Goal: Information Seeking & Learning: Find specific fact

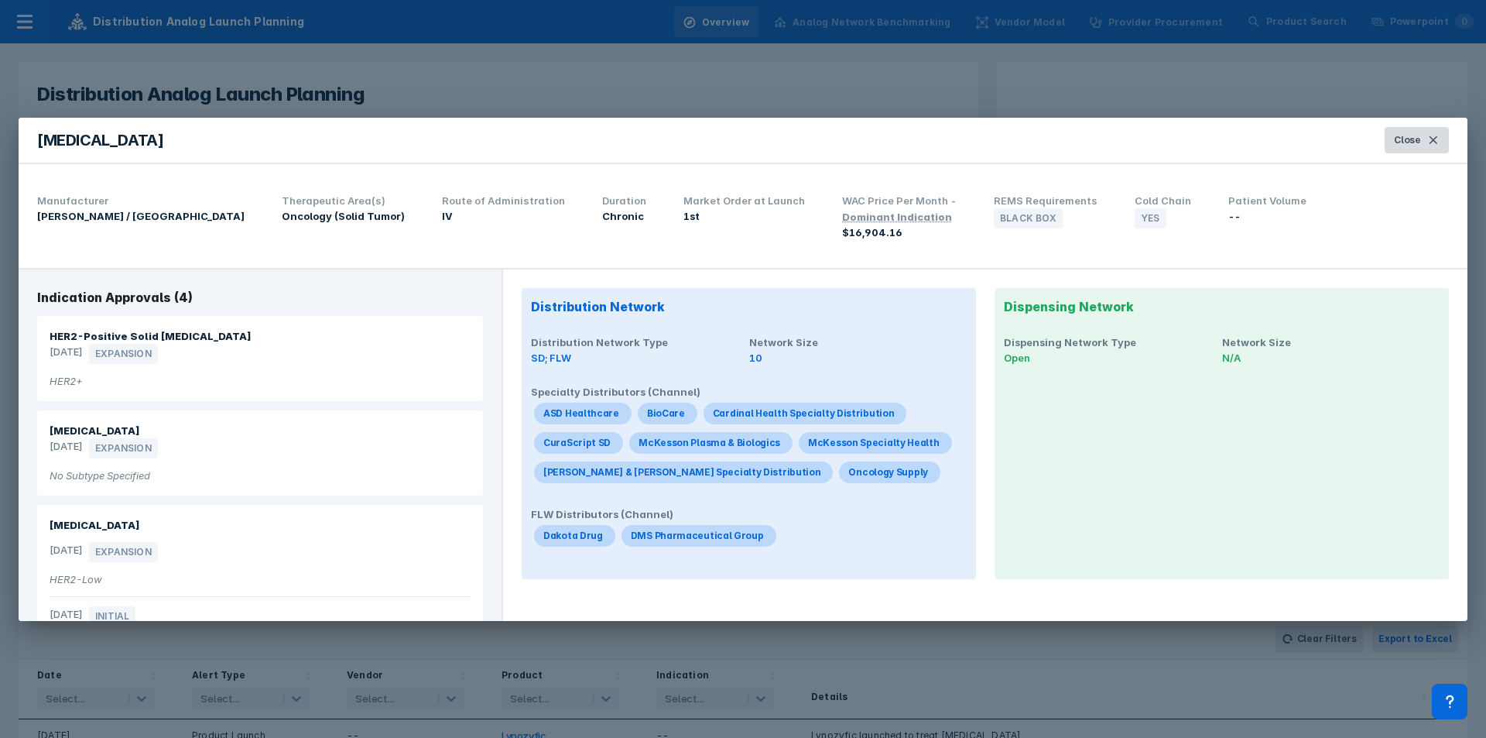
click at [990, 142] on span "Close" at bounding box center [1407, 140] width 27 height 14
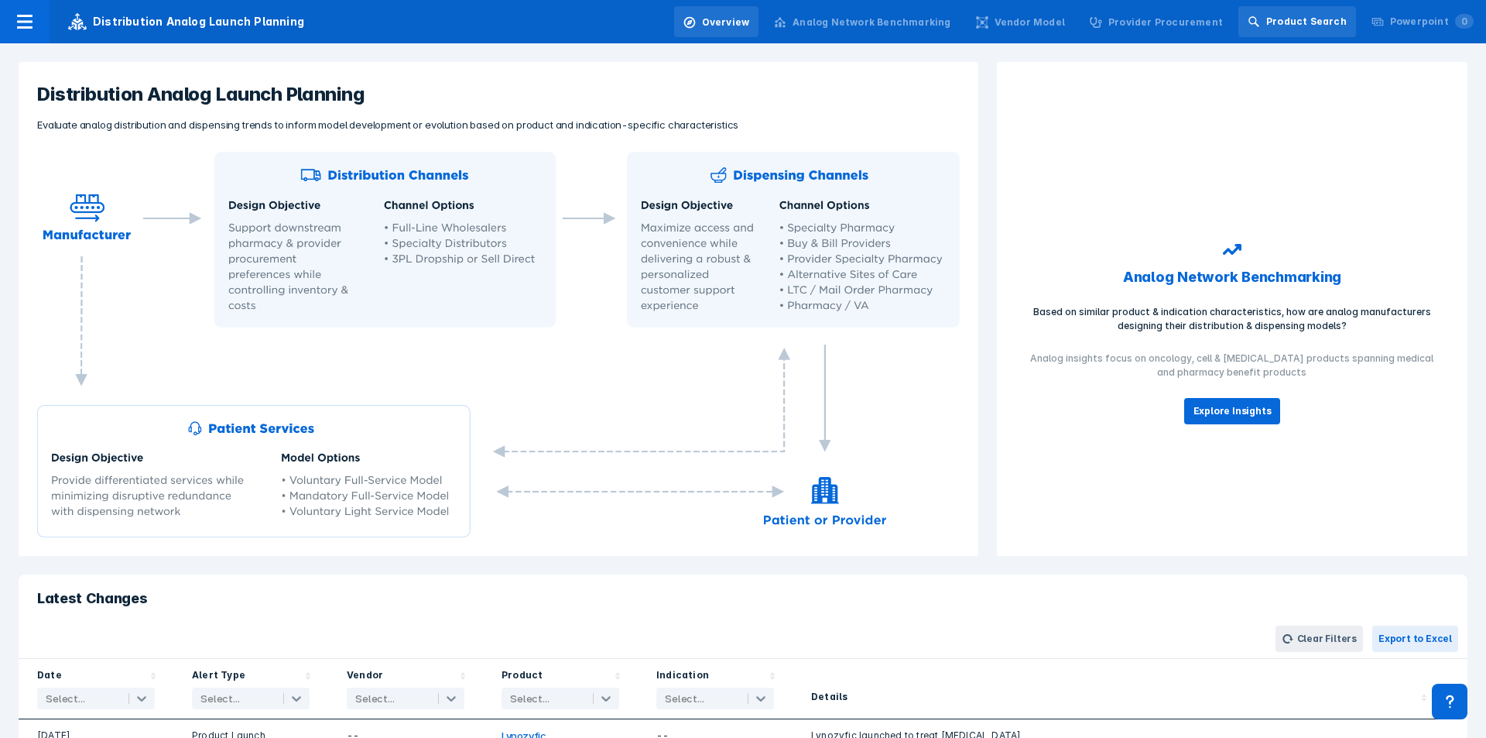
click at [990, 28] on div "Product Search" at bounding box center [1306, 22] width 81 height 14
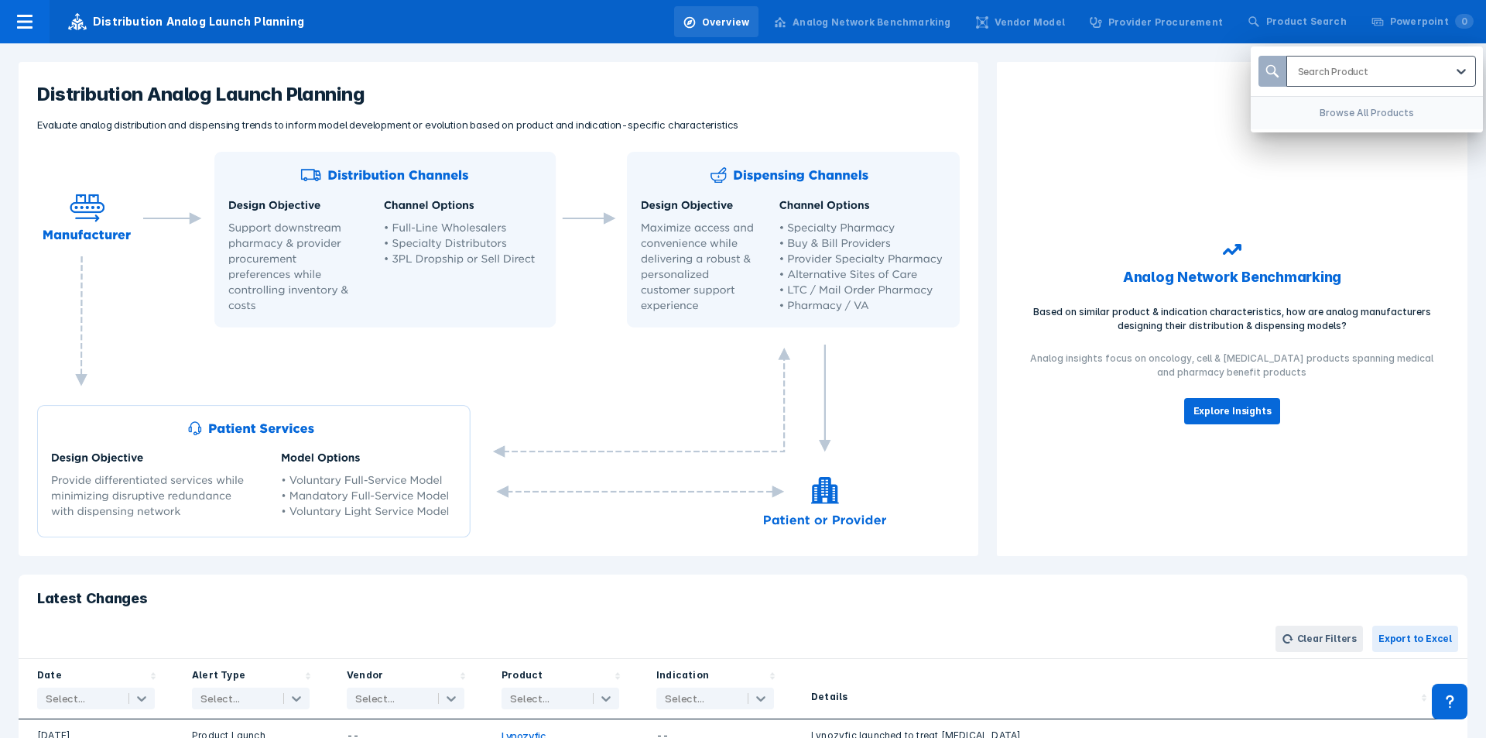
click at [990, 77] on div at bounding box center [1371, 71] width 147 height 15
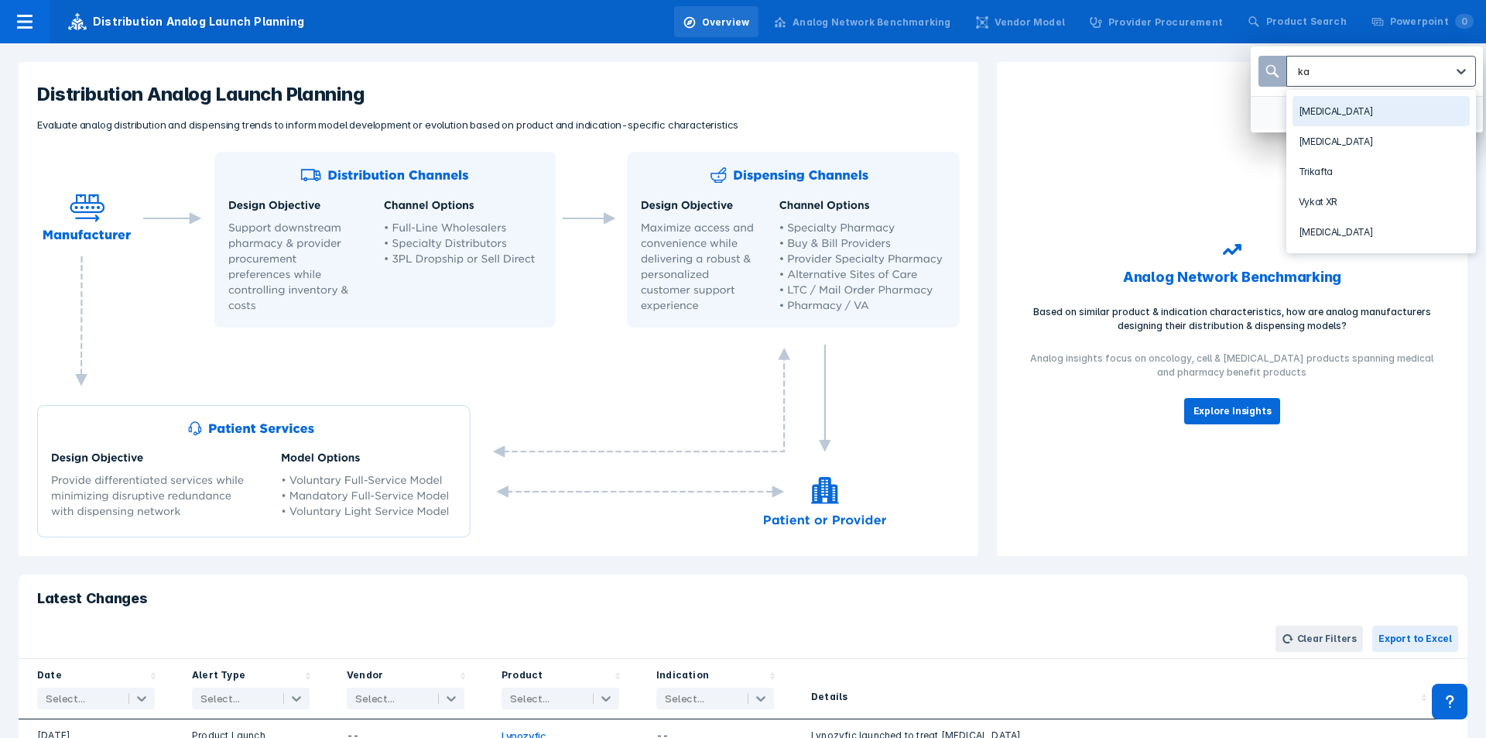
type input "kad"
click at [990, 111] on div "[MEDICAL_DATA]" at bounding box center [1381, 111] width 177 height 30
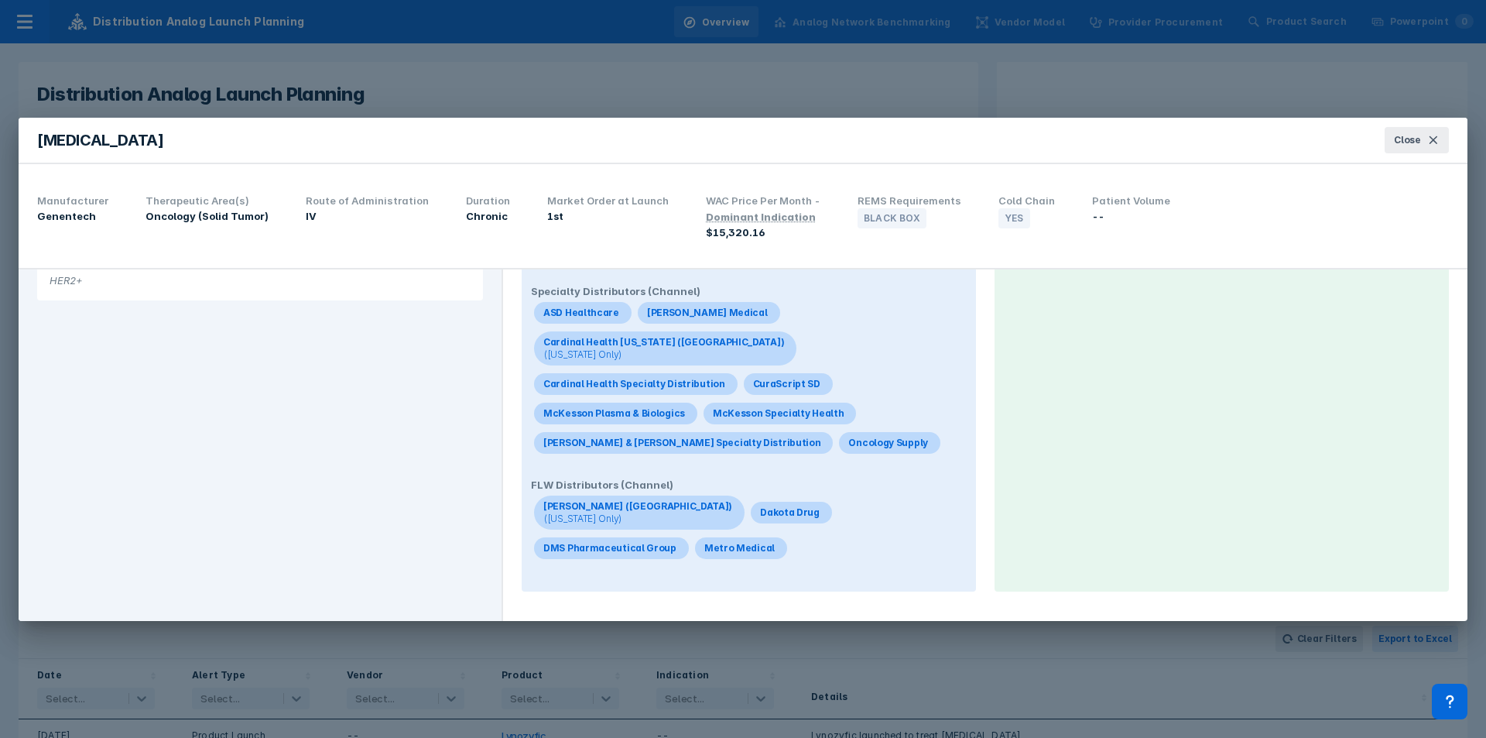
scroll to position [101, 0]
click at [990, 137] on button "Close" at bounding box center [1417, 140] width 64 height 26
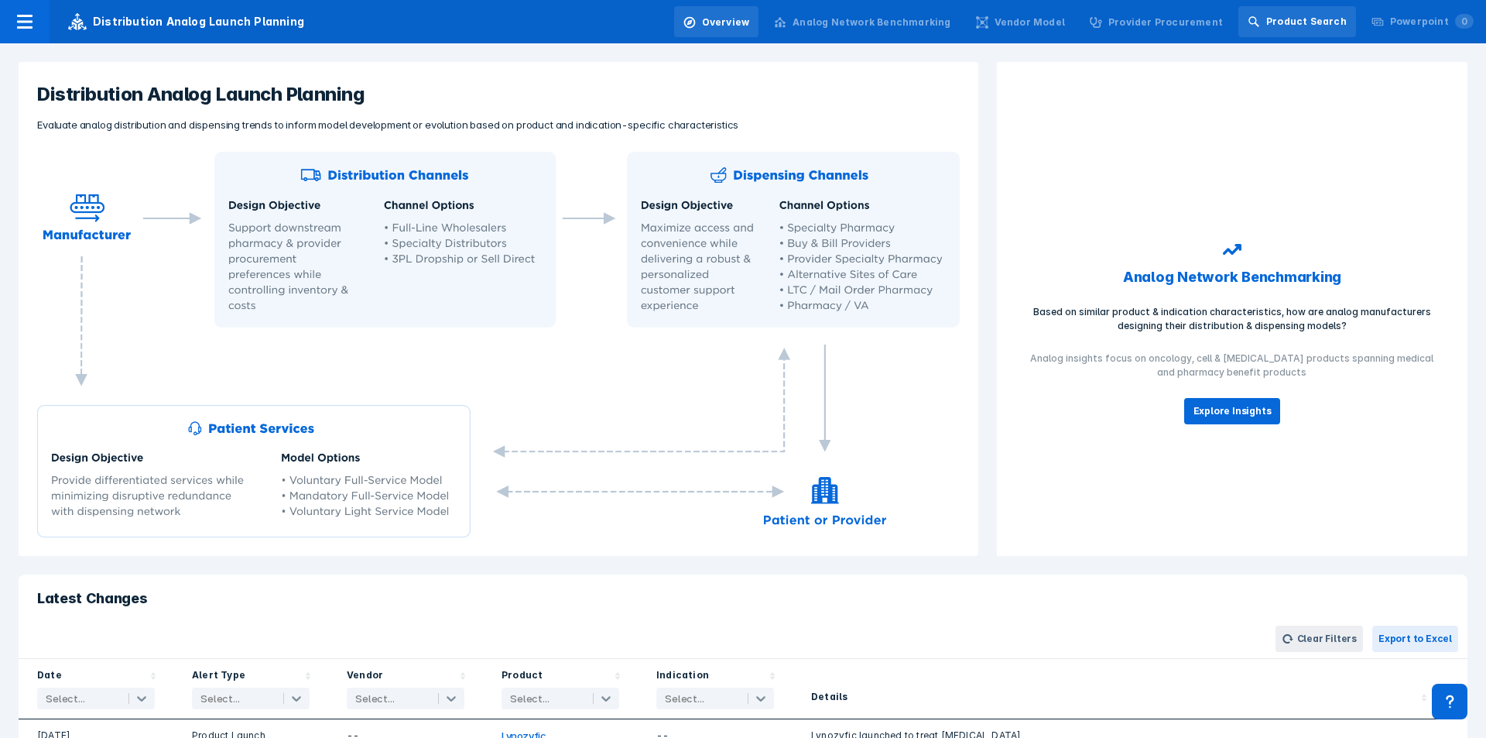
click at [990, 27] on div "Product Search" at bounding box center [1306, 22] width 81 height 14
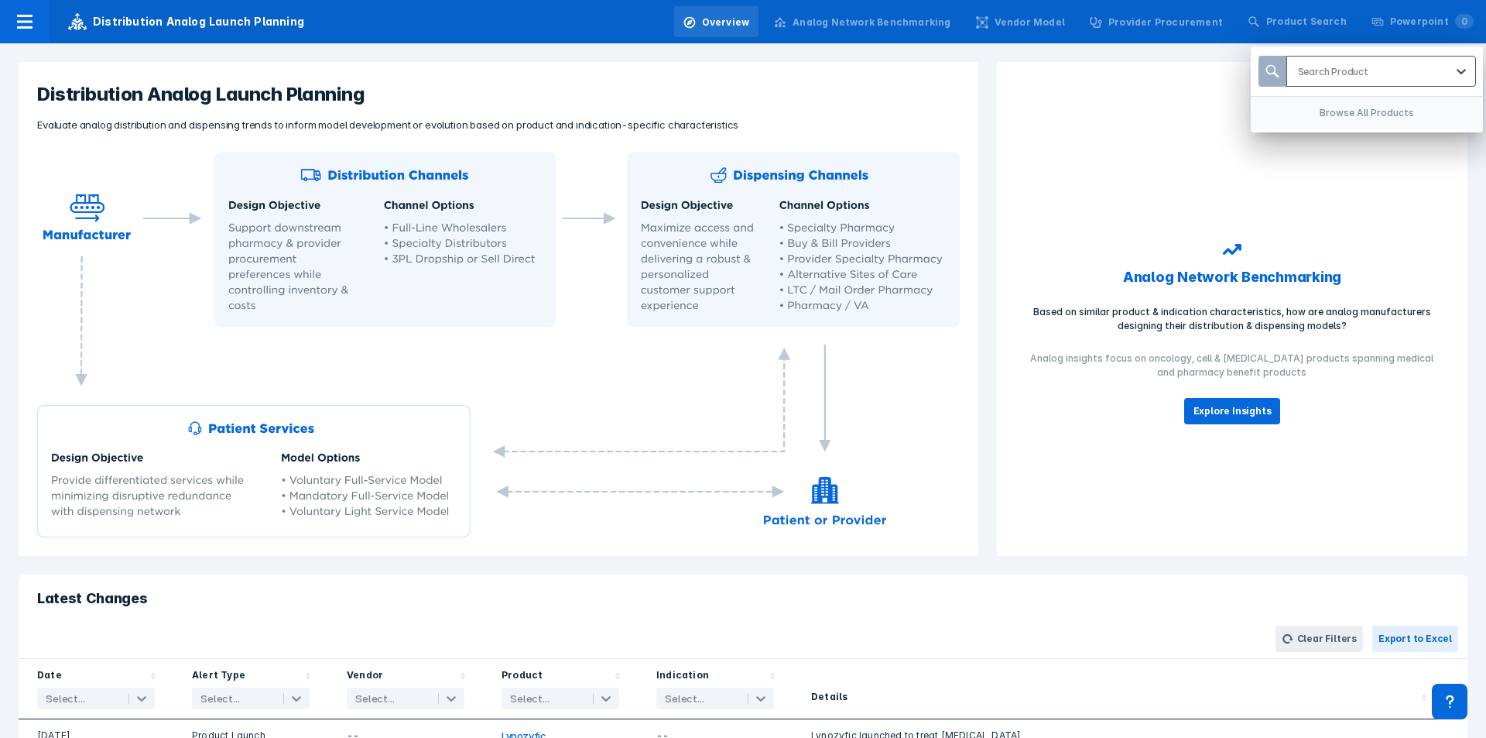
click at [990, 81] on div "Search Product" at bounding box center [1366, 71] width 159 height 29
type input "trode"
click at [990, 118] on div "[MEDICAL_DATA]" at bounding box center [1381, 111] width 177 height 30
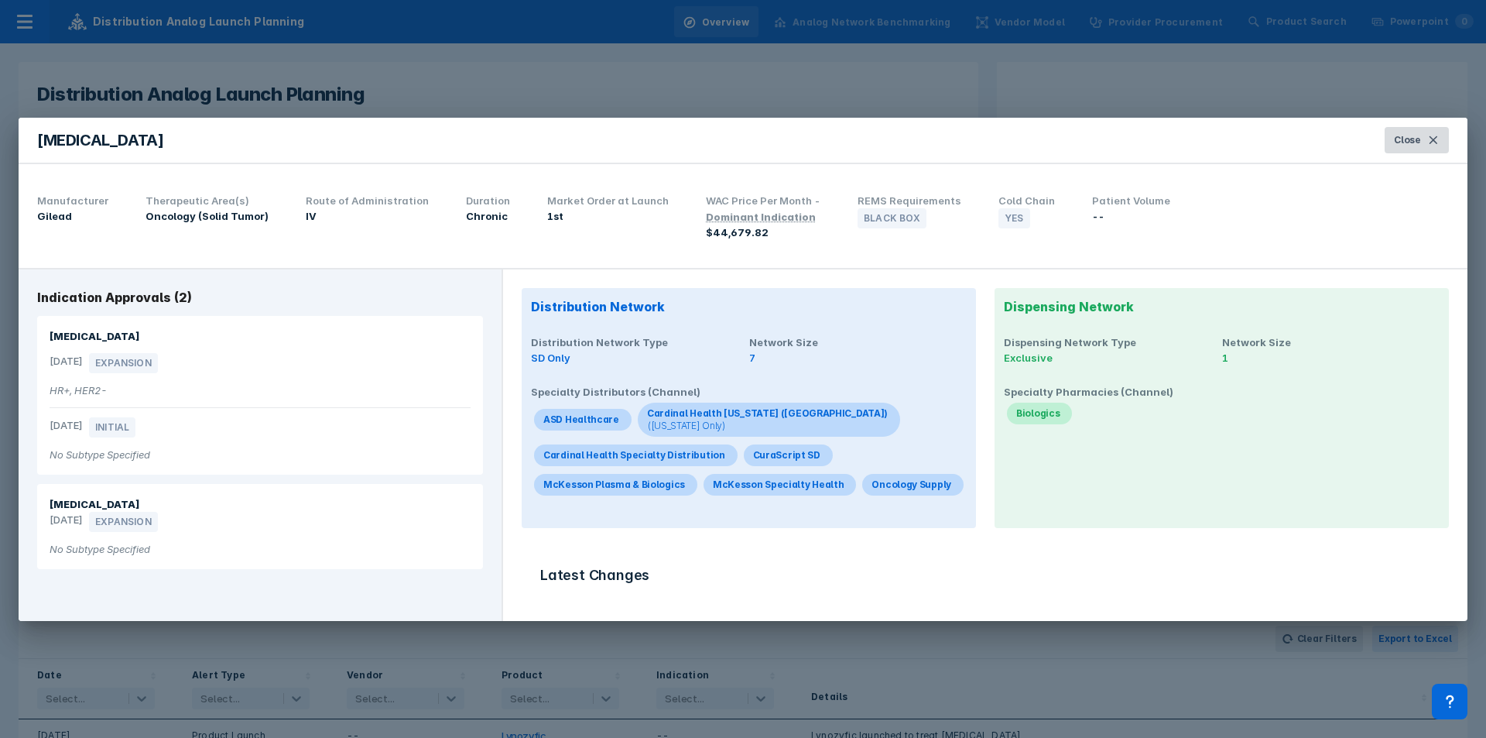
click at [990, 135] on span "Close" at bounding box center [1407, 140] width 27 height 14
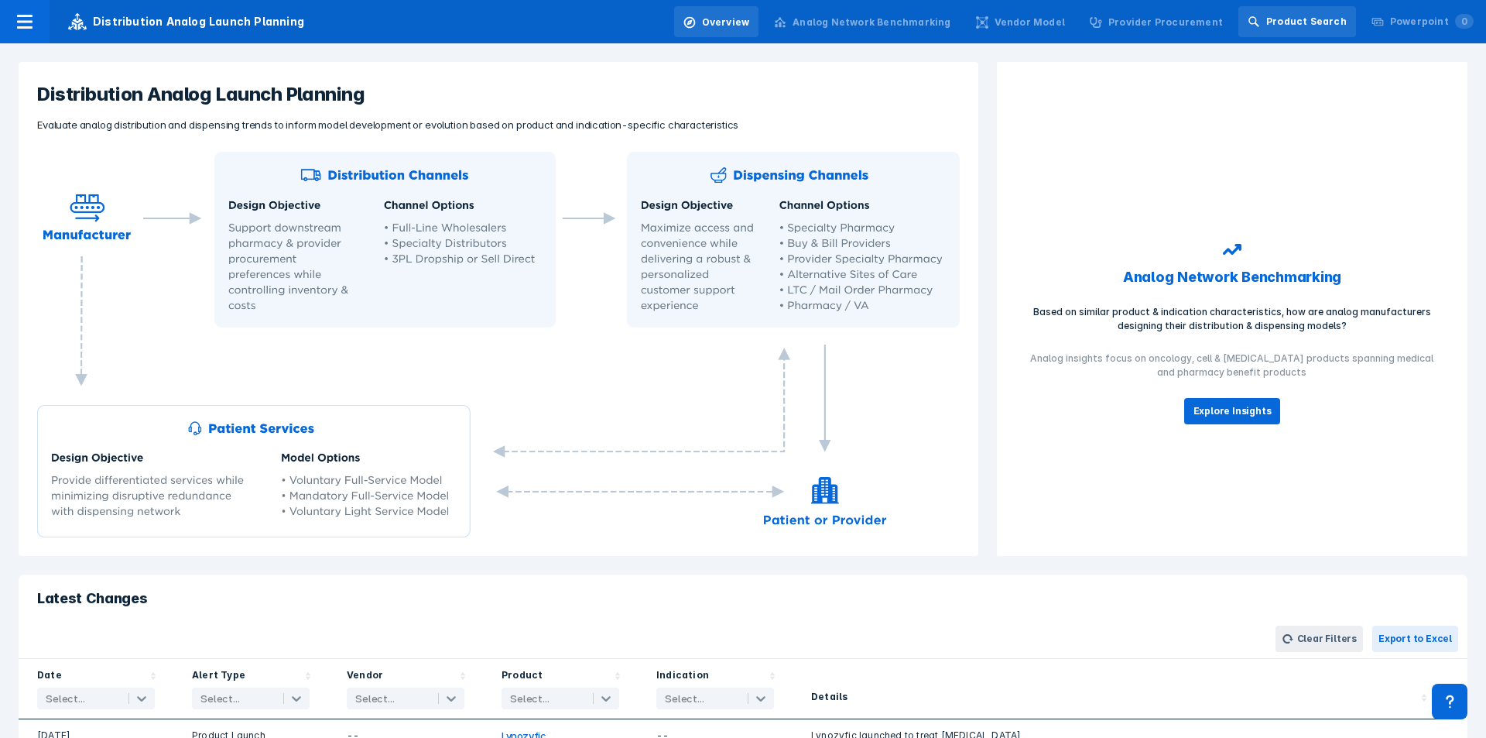
click at [990, 11] on div "Product Search" at bounding box center [1297, 21] width 118 height 31
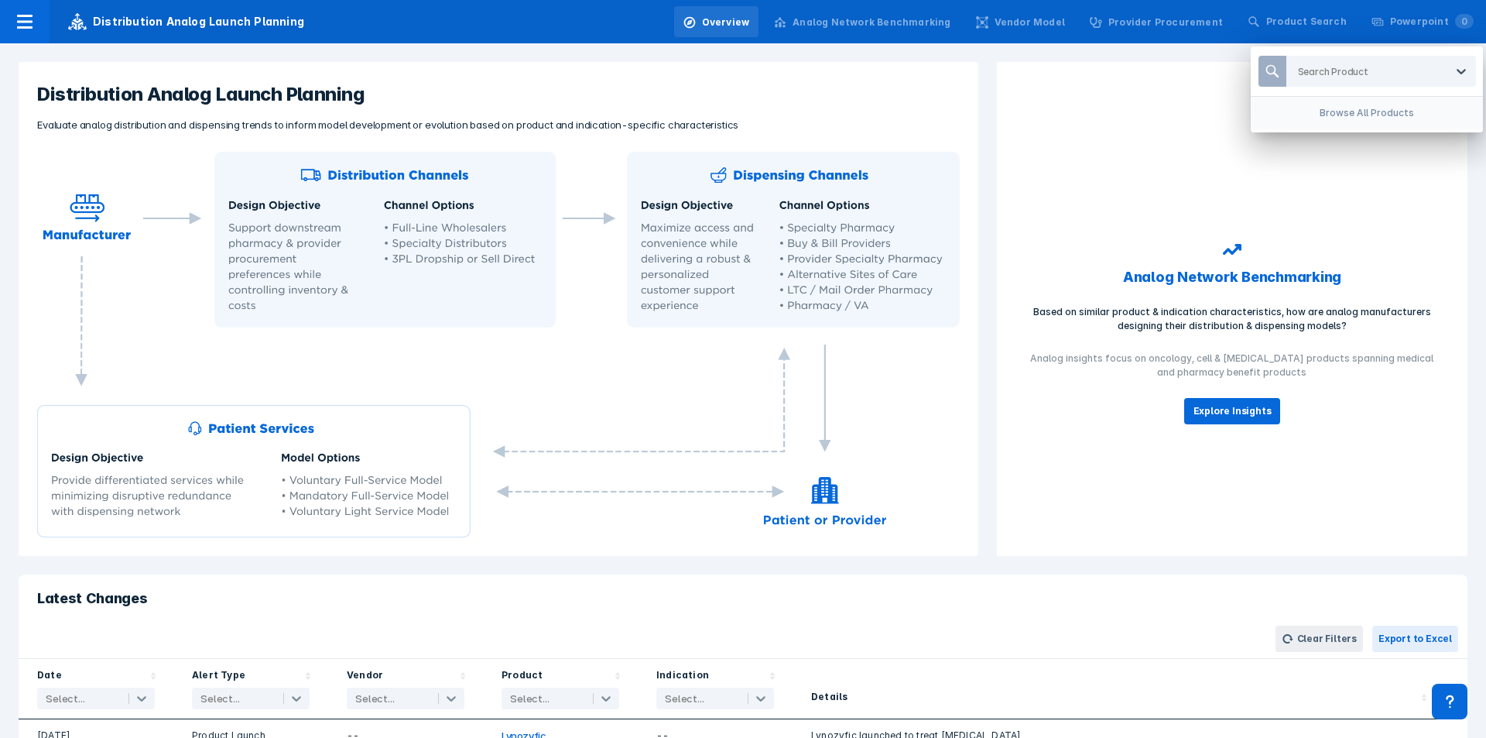
click at [990, 88] on div "Search Product" at bounding box center [1367, 71] width 232 height 50
click at [990, 74] on div at bounding box center [1371, 71] width 147 height 15
type input "u"
type input "yervo"
click at [990, 106] on div "[MEDICAL_DATA]" at bounding box center [1381, 111] width 177 height 30
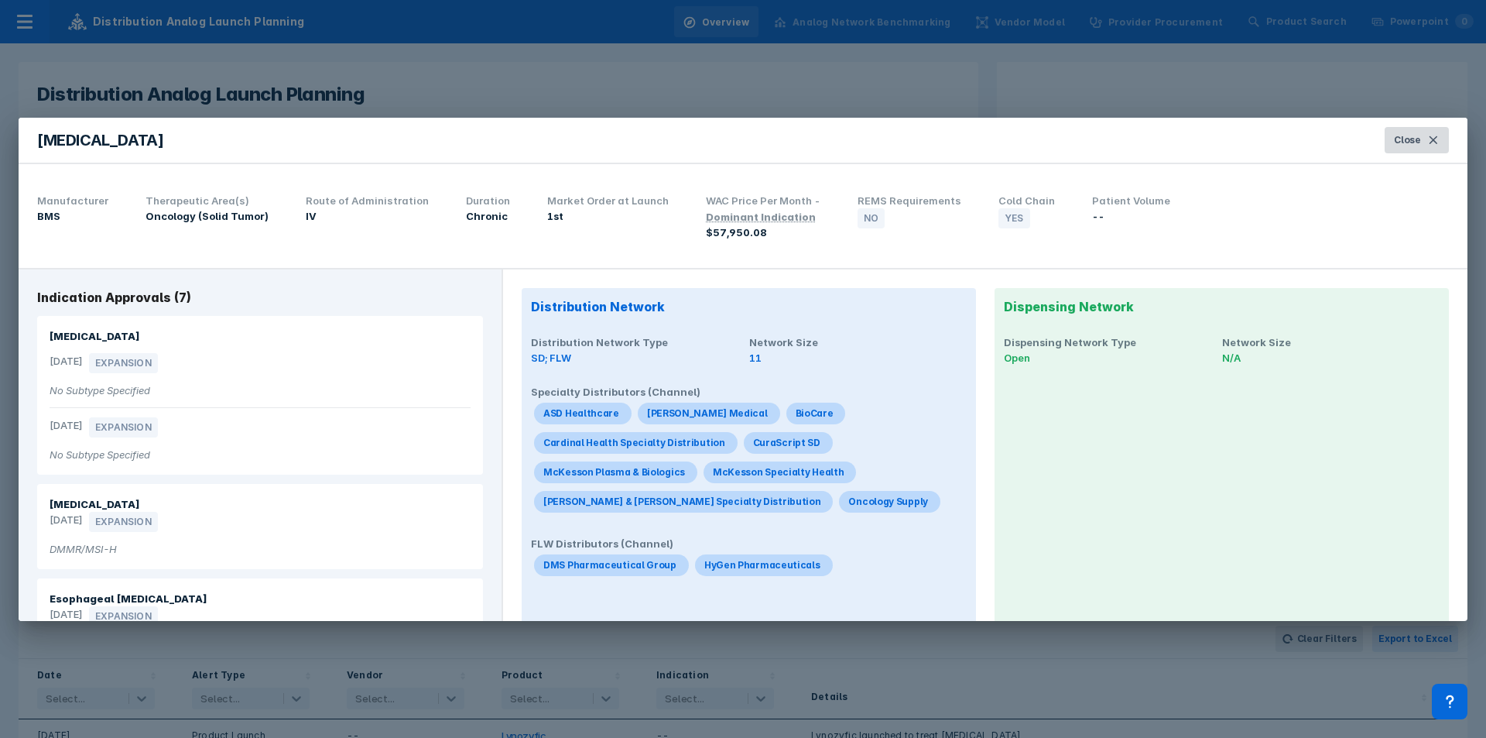
click at [990, 137] on span "Close" at bounding box center [1407, 140] width 27 height 14
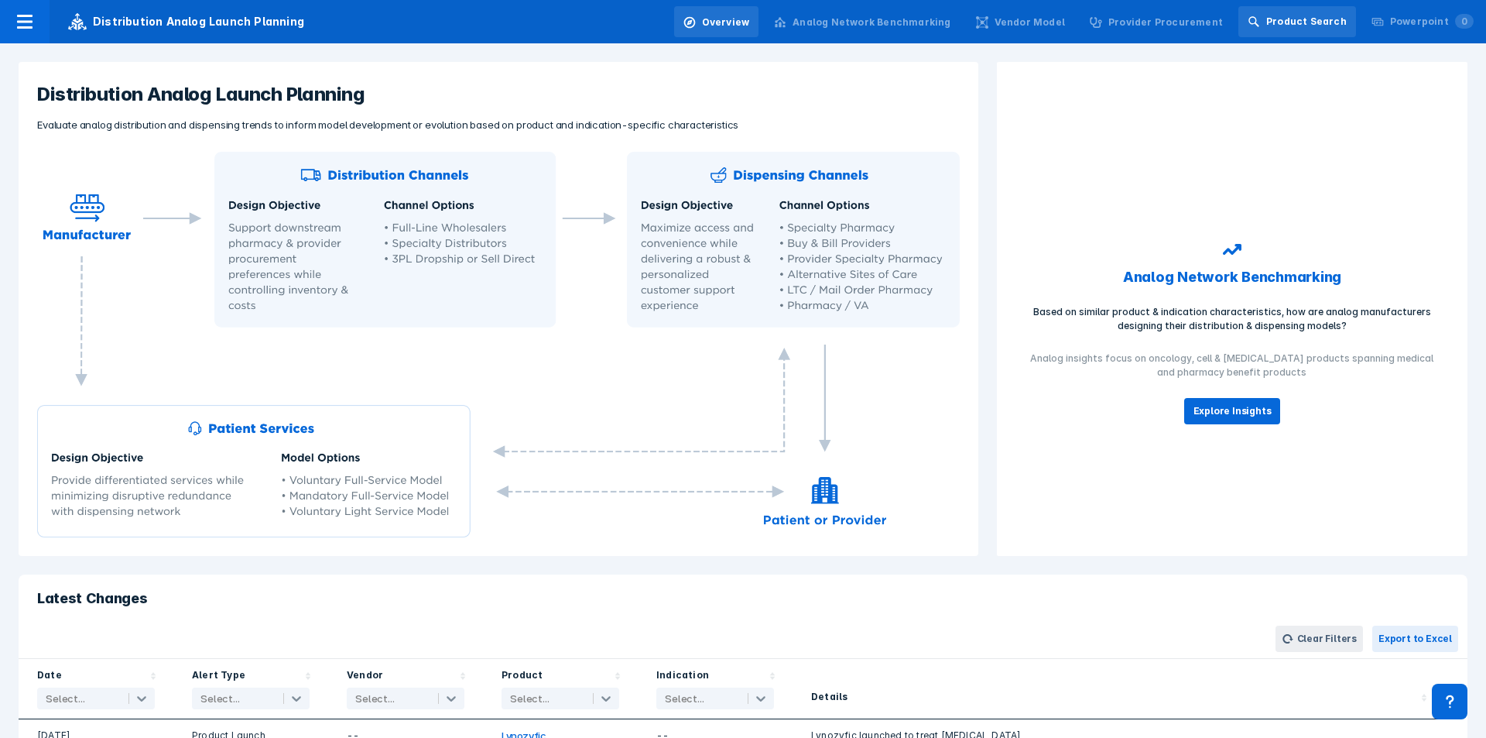
click at [990, 23] on div "Product Search" at bounding box center [1306, 22] width 81 height 14
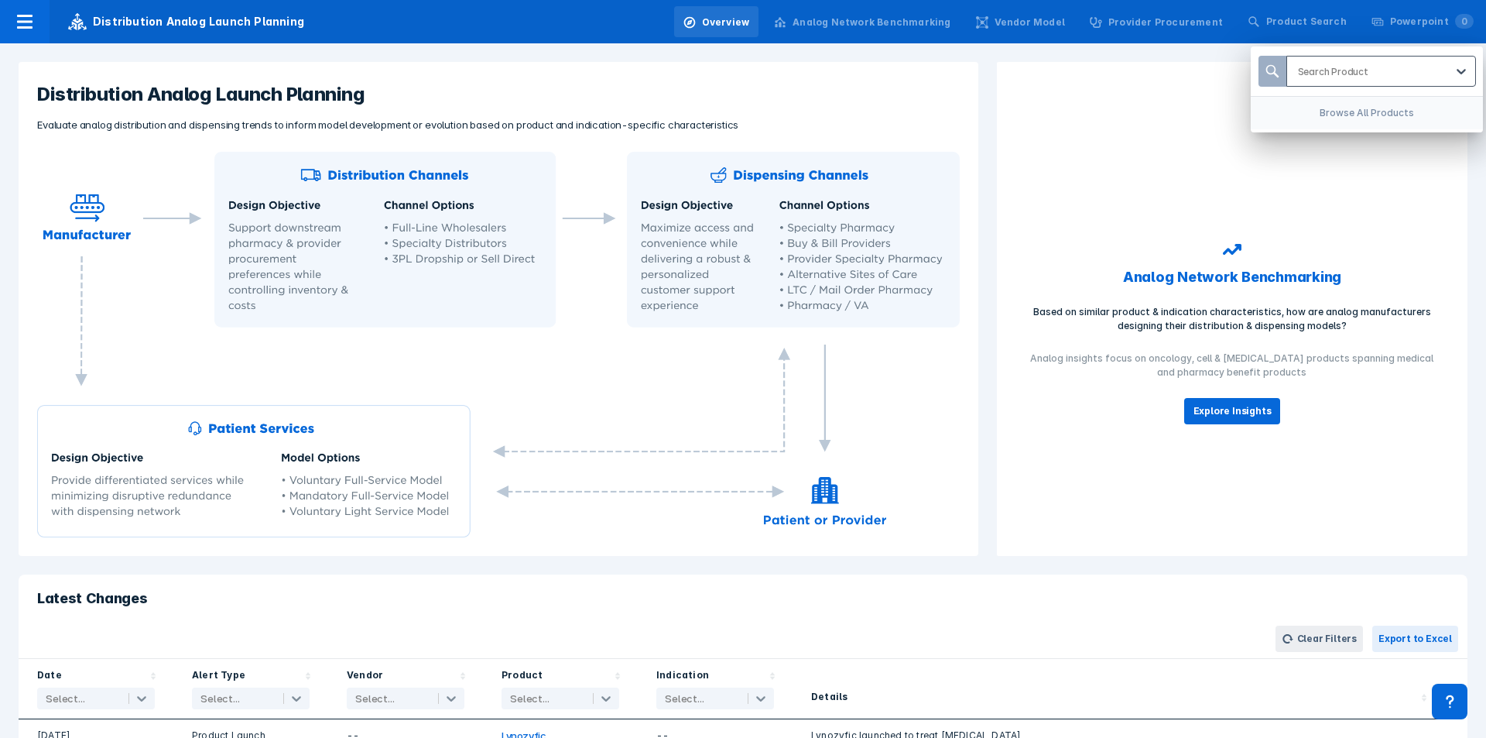
click at [990, 70] on div at bounding box center [1371, 71] width 147 height 15
type input "imjud"
click at [990, 104] on div "Imjudo" at bounding box center [1381, 111] width 177 height 30
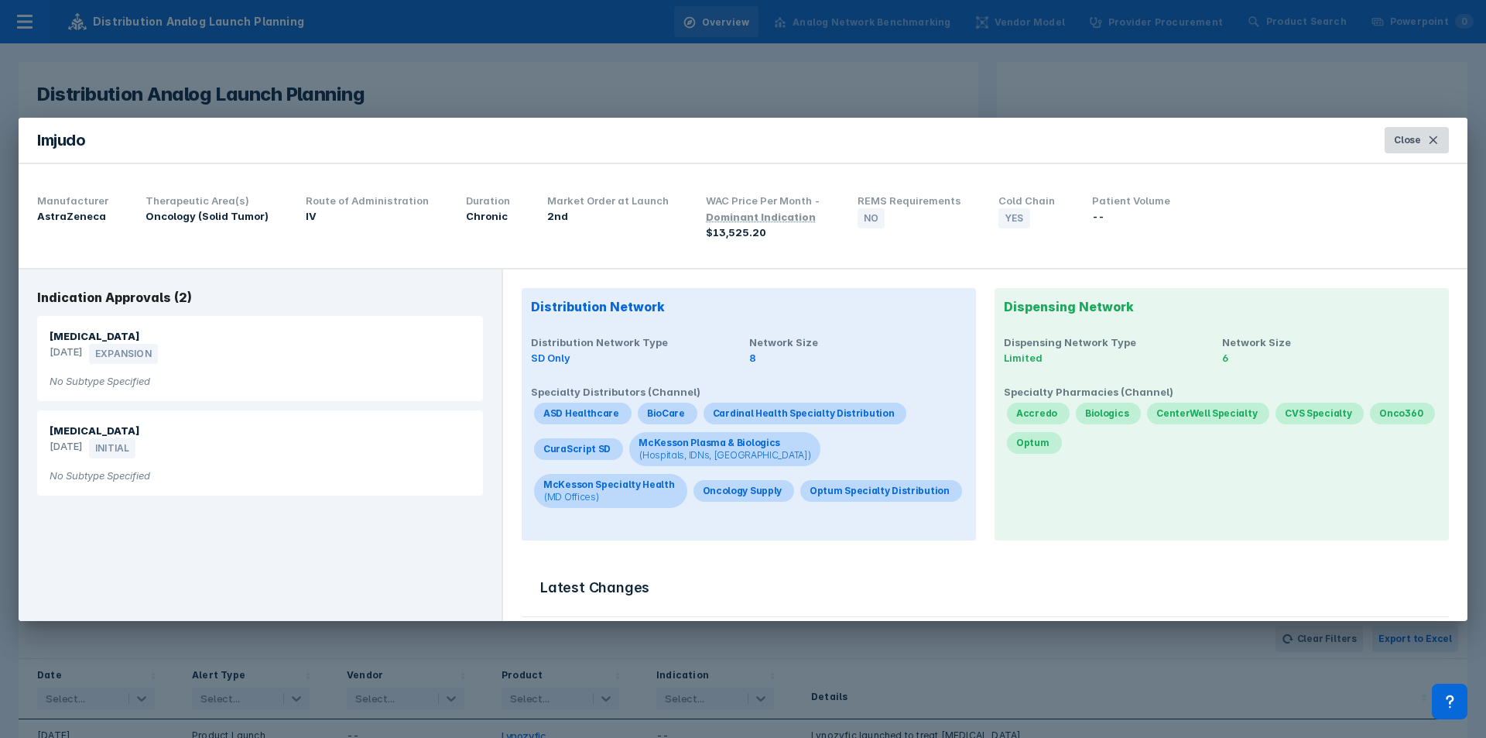
click at [990, 133] on button "Close" at bounding box center [1417, 140] width 64 height 26
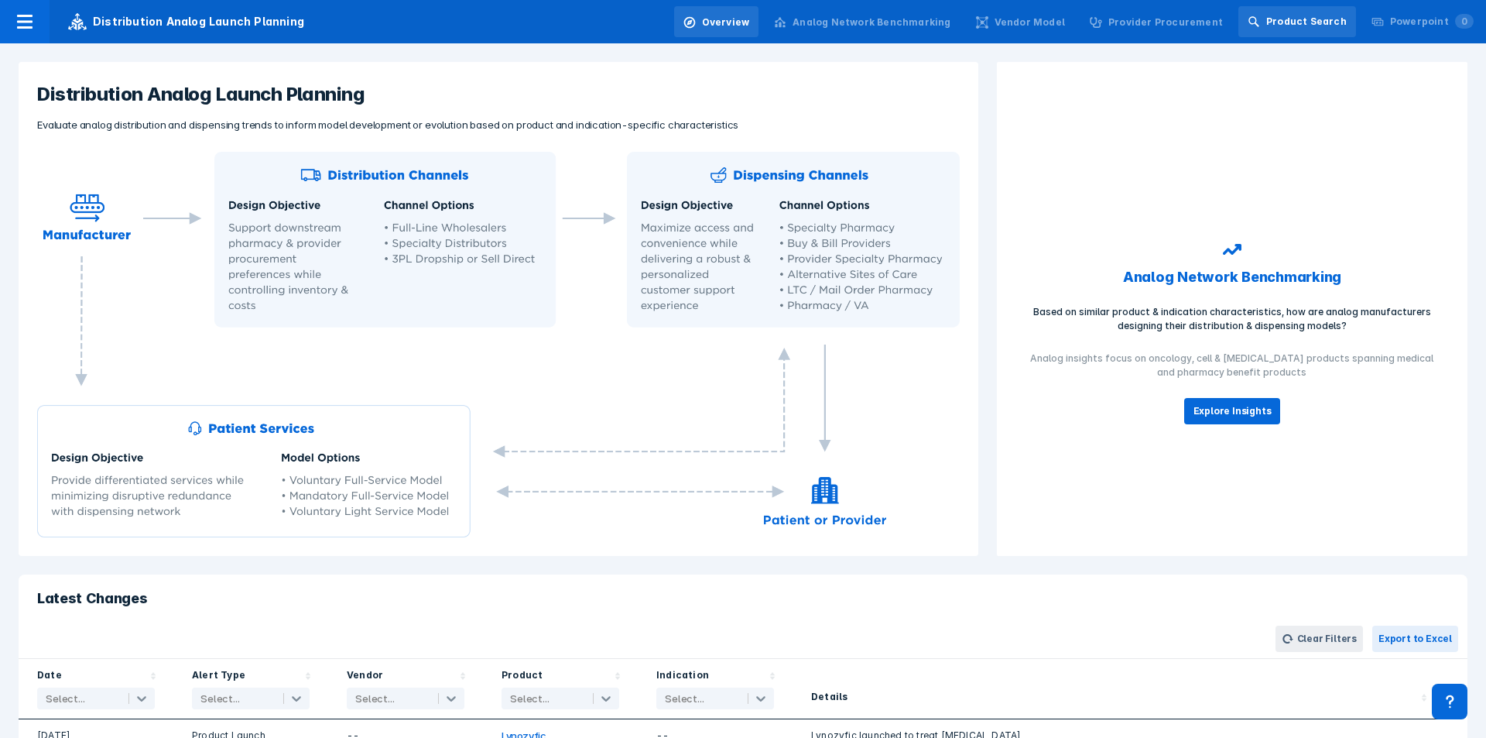
click at [990, 10] on div "Product Search" at bounding box center [1297, 21] width 118 height 31
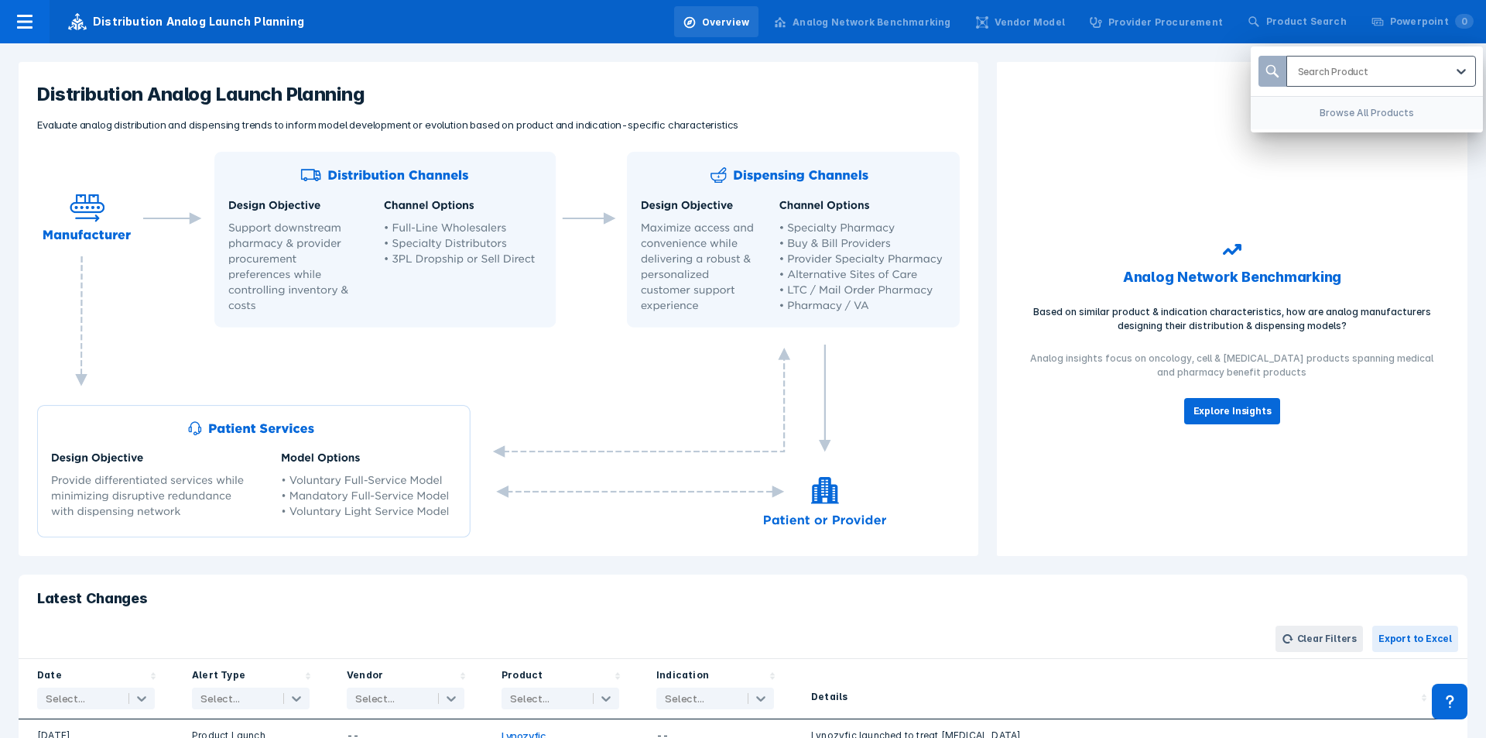
click at [990, 83] on div "Search Product" at bounding box center [1366, 71] width 159 height 29
type input "[MEDICAL_DATA]"
click at [990, 101] on div "[MEDICAL_DATA]" at bounding box center [1381, 111] width 177 height 30
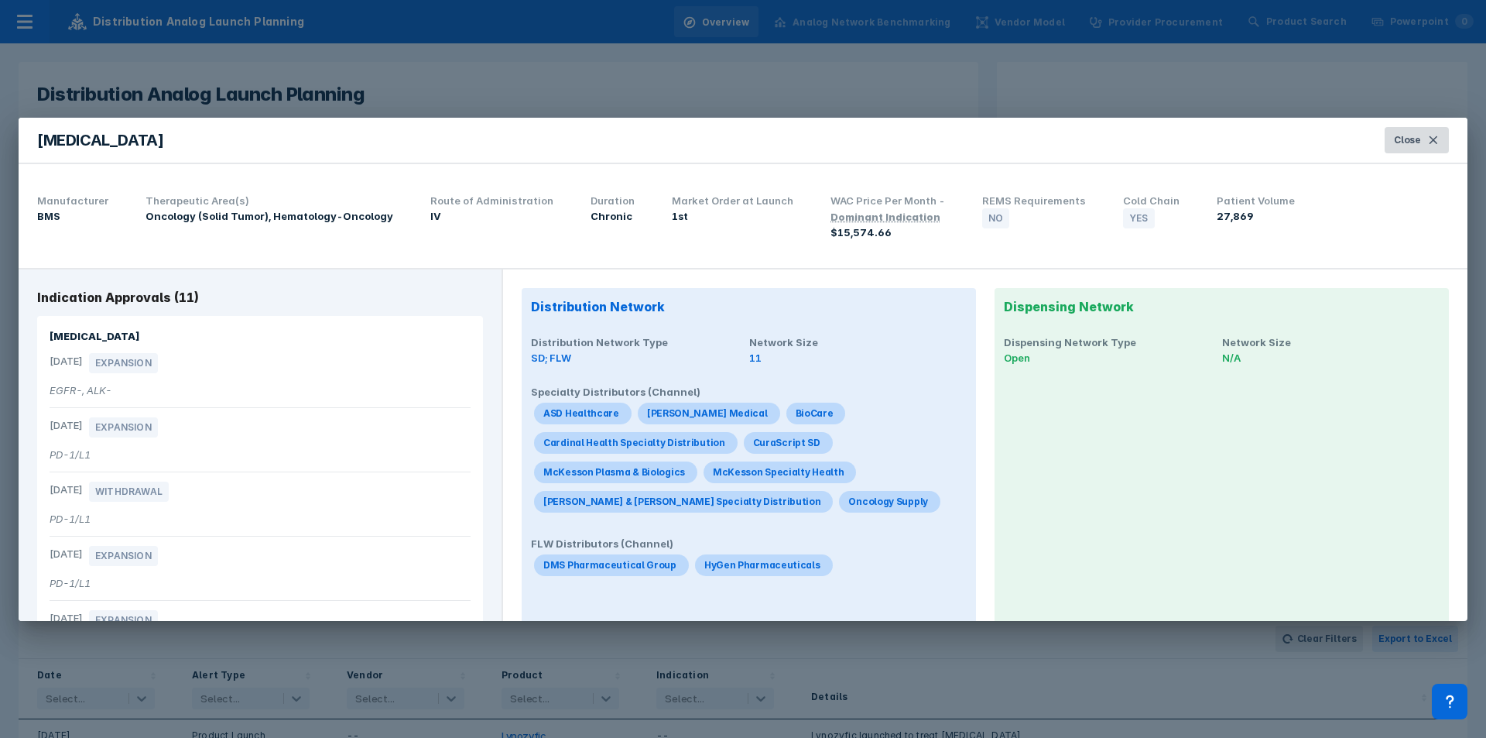
click at [990, 152] on button "Close" at bounding box center [1417, 140] width 64 height 26
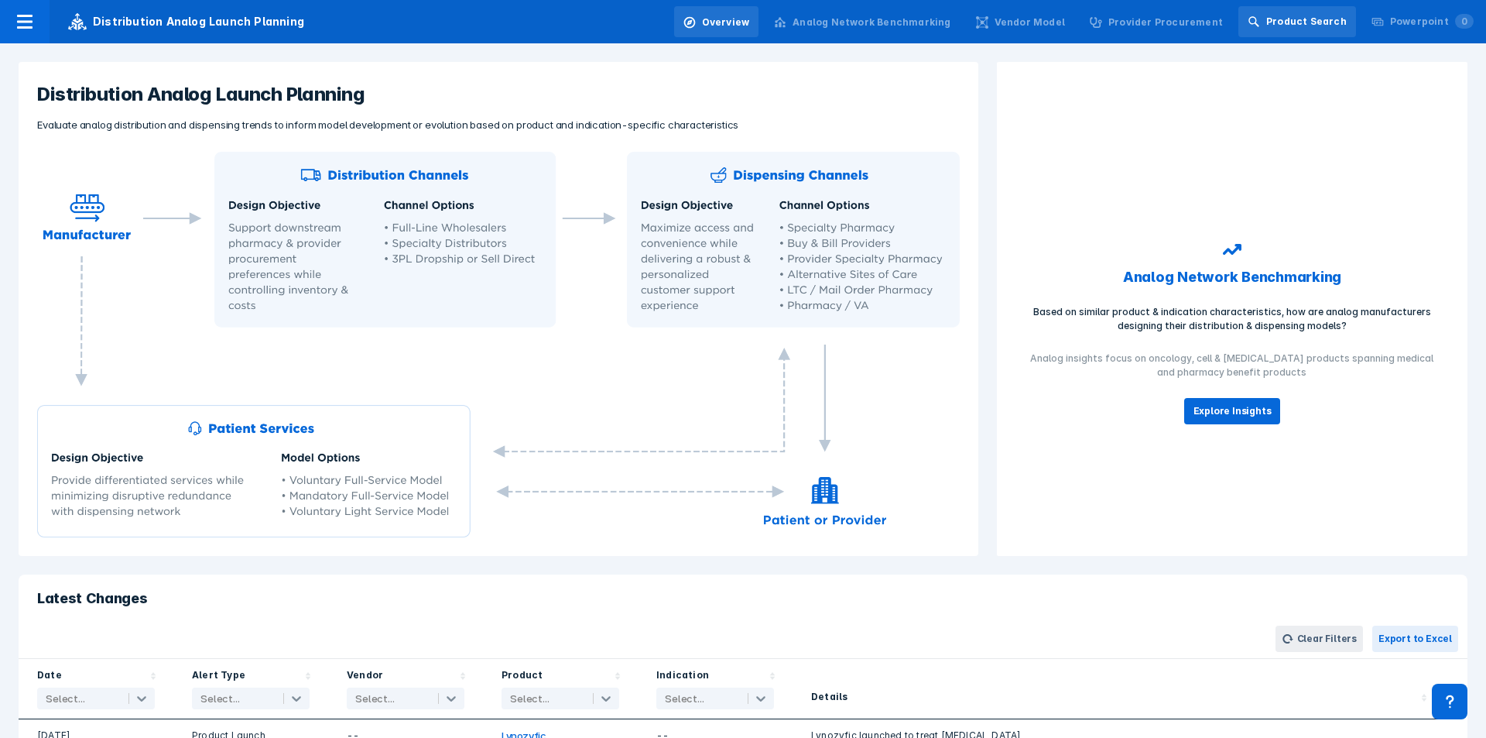
click at [990, 22] on div "Product Search" at bounding box center [1306, 22] width 81 height 14
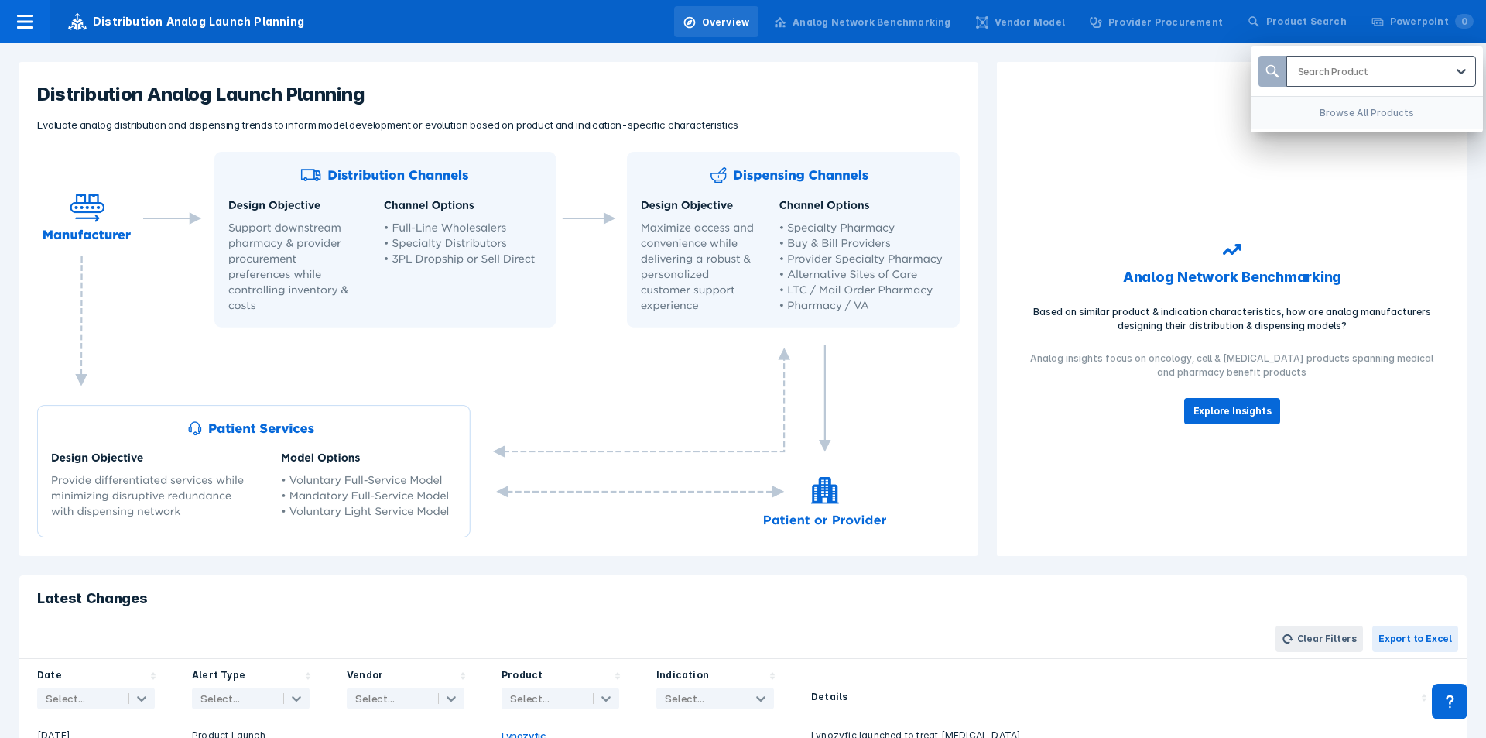
click at [990, 77] on div at bounding box center [1371, 71] width 147 height 15
type input "tecen"
click at [990, 101] on div "[MEDICAL_DATA]" at bounding box center [1381, 111] width 177 height 30
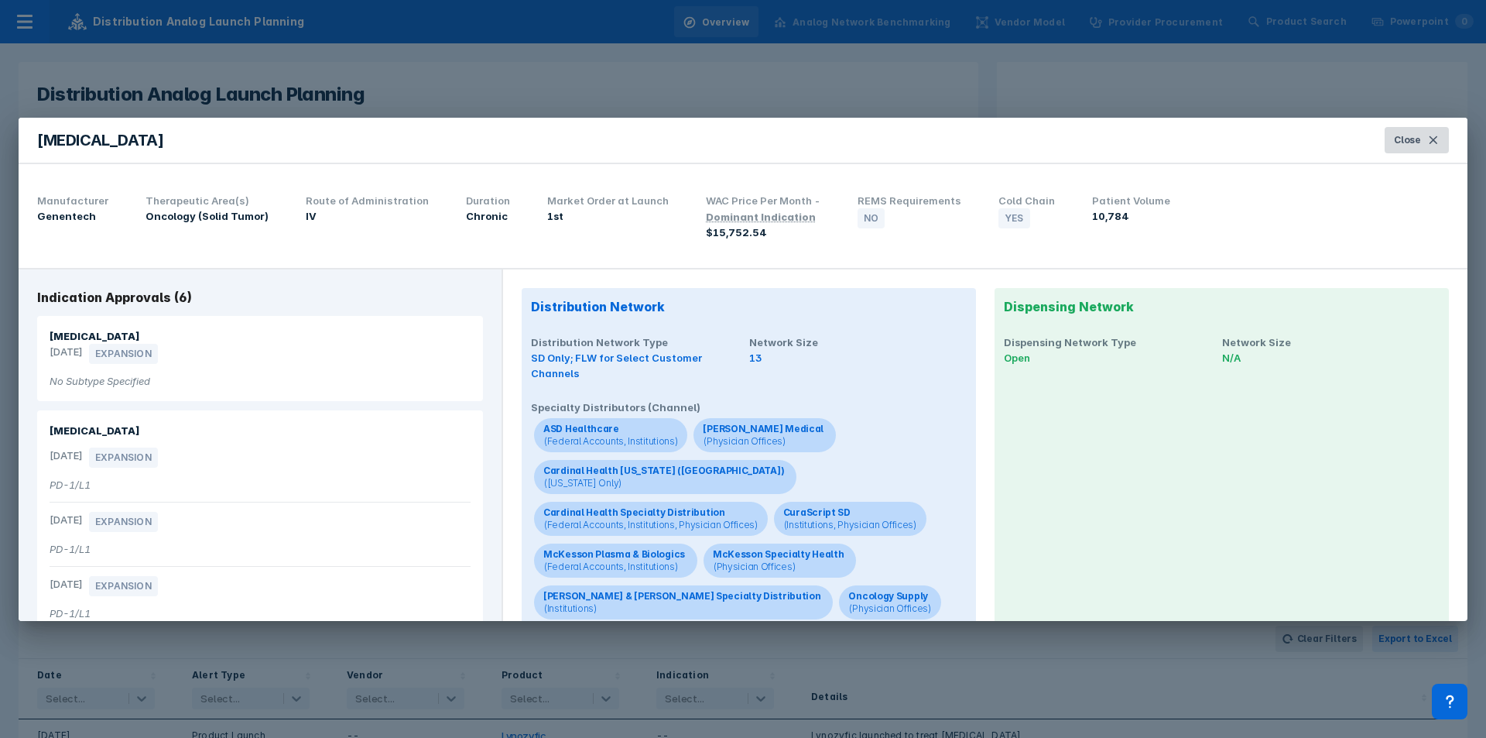
click at [990, 132] on button "Close" at bounding box center [1417, 140] width 64 height 26
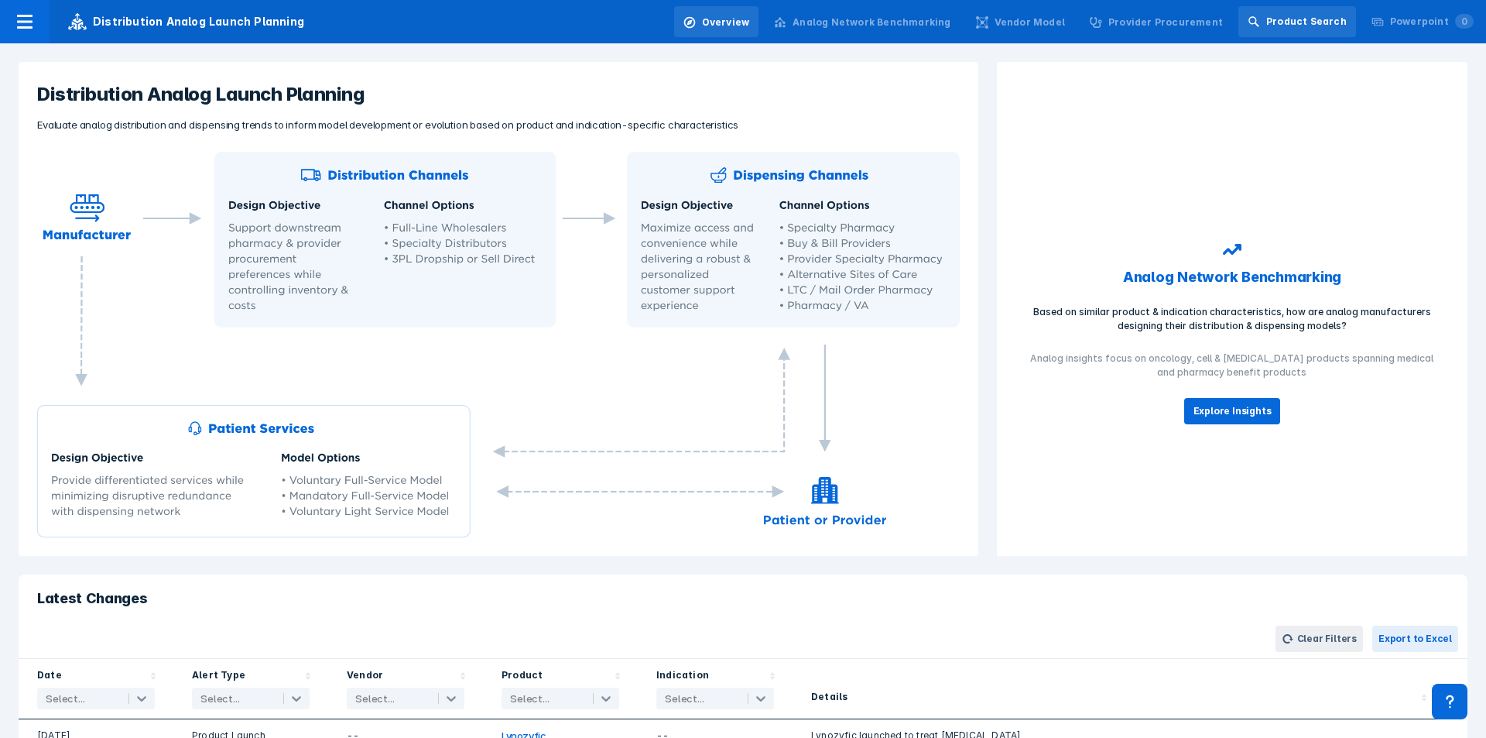
click at [990, 34] on div "Product Search" at bounding box center [1297, 21] width 118 height 31
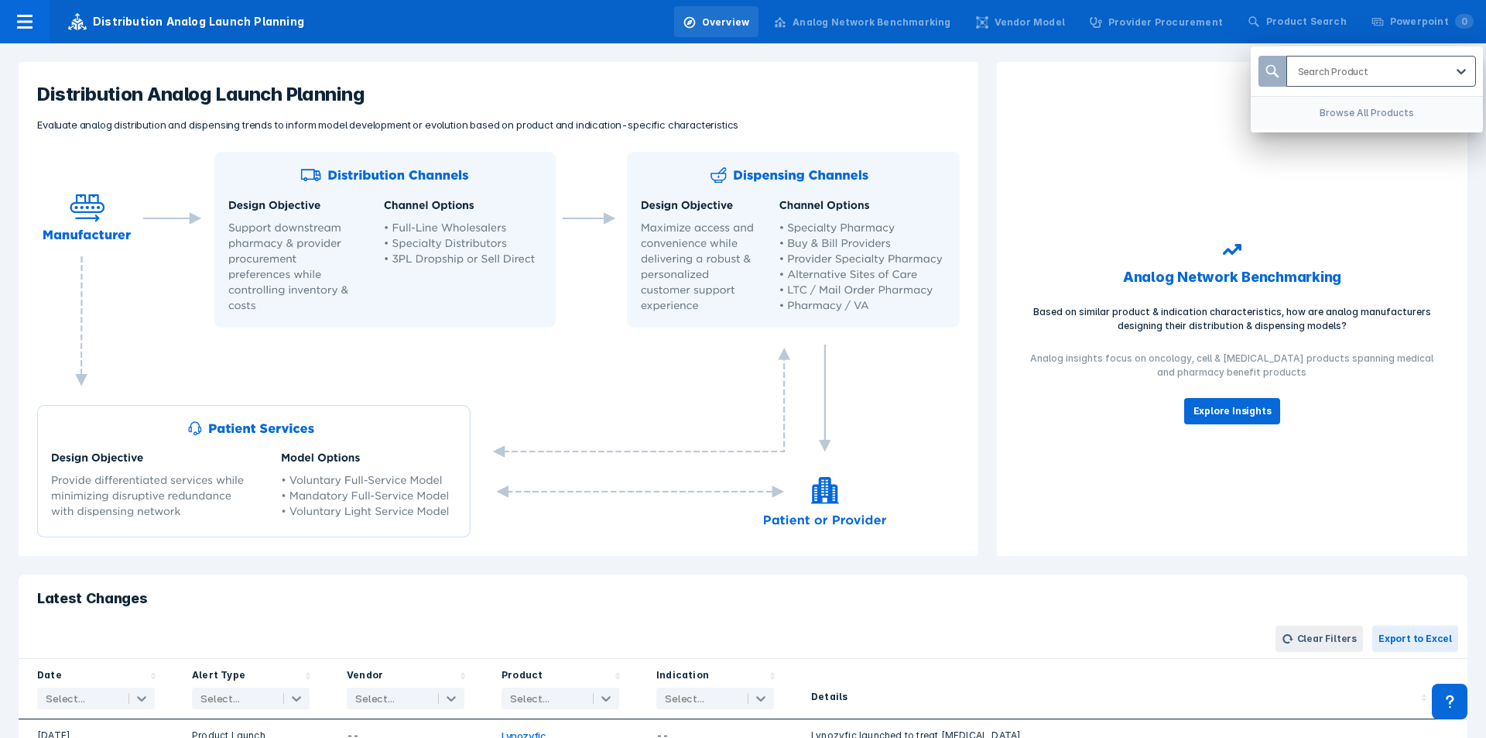
click at [990, 77] on div at bounding box center [1371, 71] width 147 height 15
type input "imfin"
click at [990, 108] on div "[MEDICAL_DATA]" at bounding box center [1381, 111] width 177 height 30
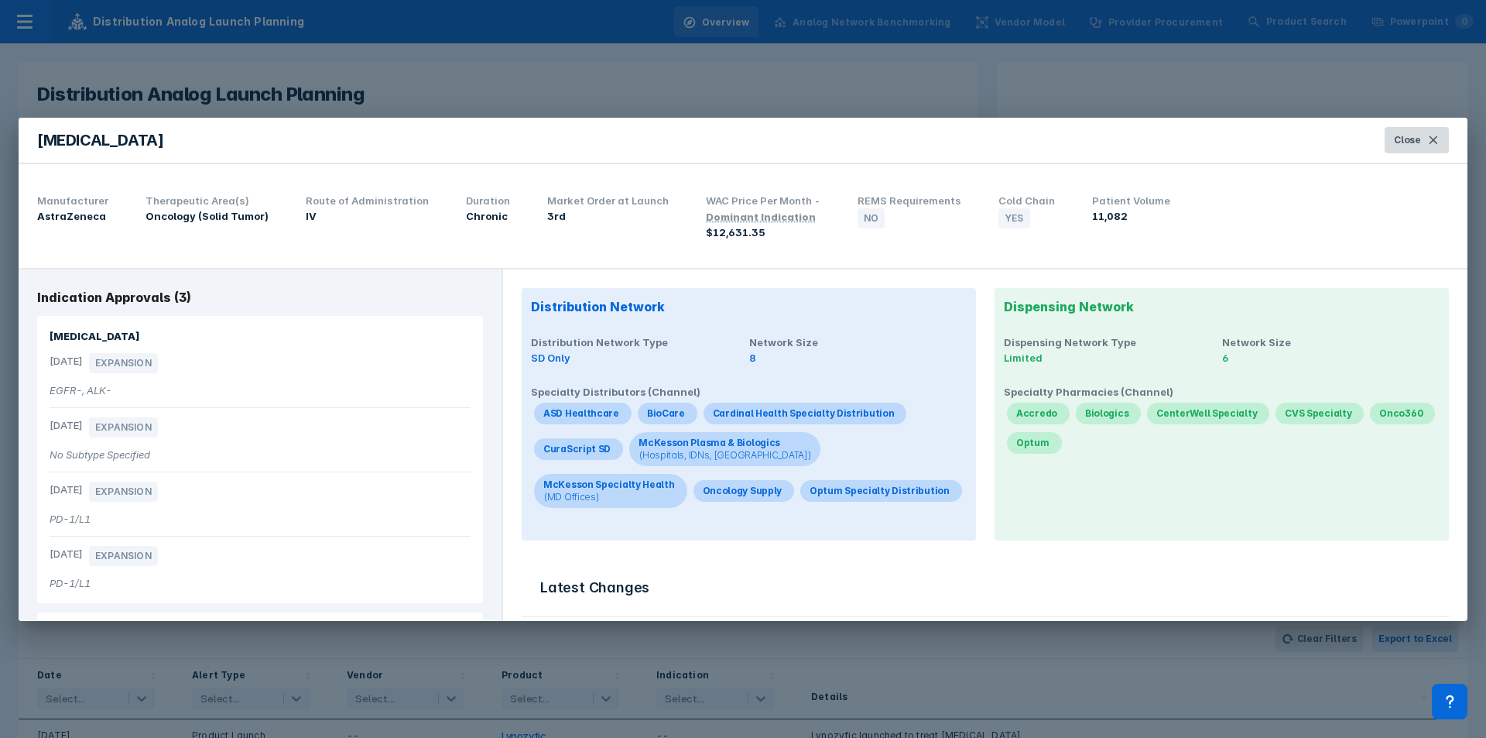
click at [990, 136] on button "Close" at bounding box center [1417, 140] width 64 height 26
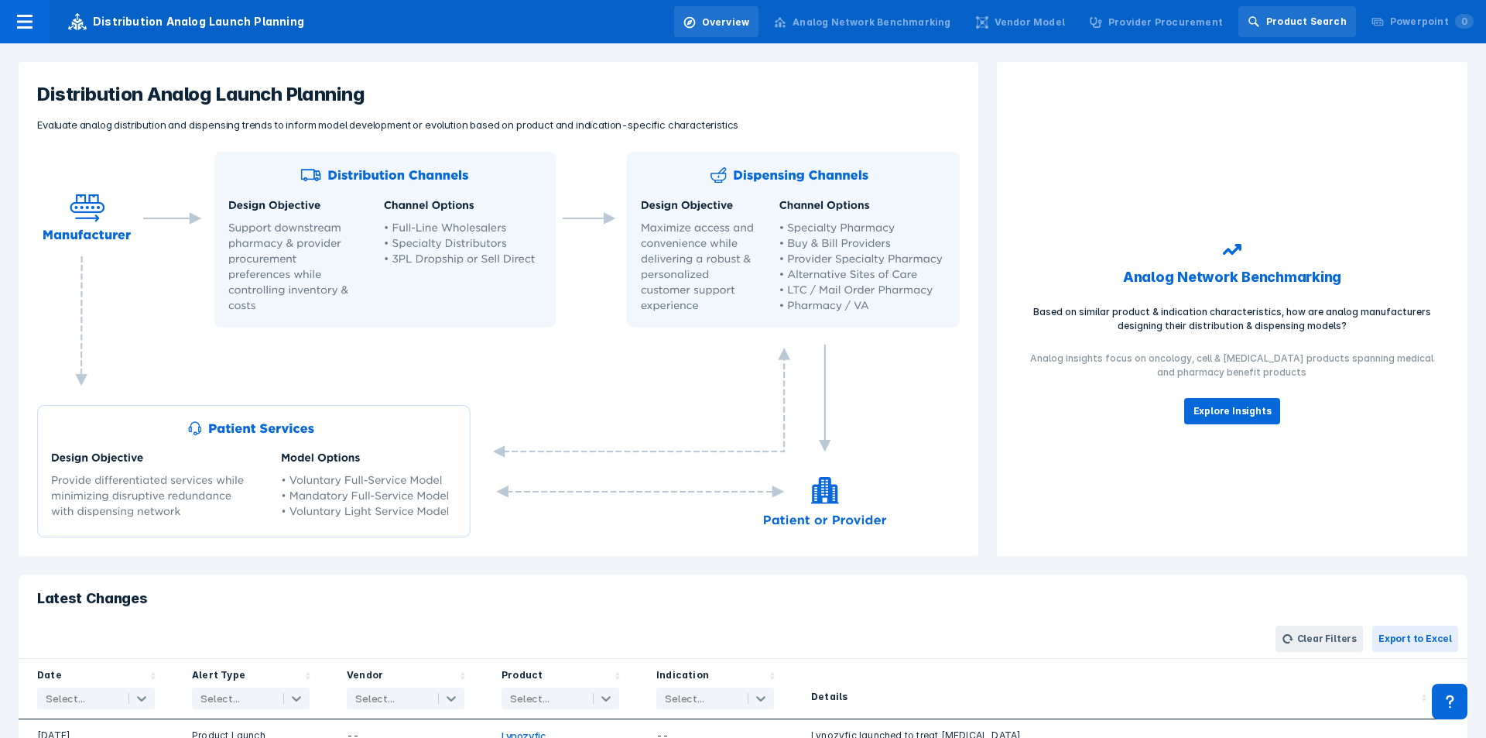
click at [990, 26] on div "Product Search" at bounding box center [1306, 22] width 81 height 14
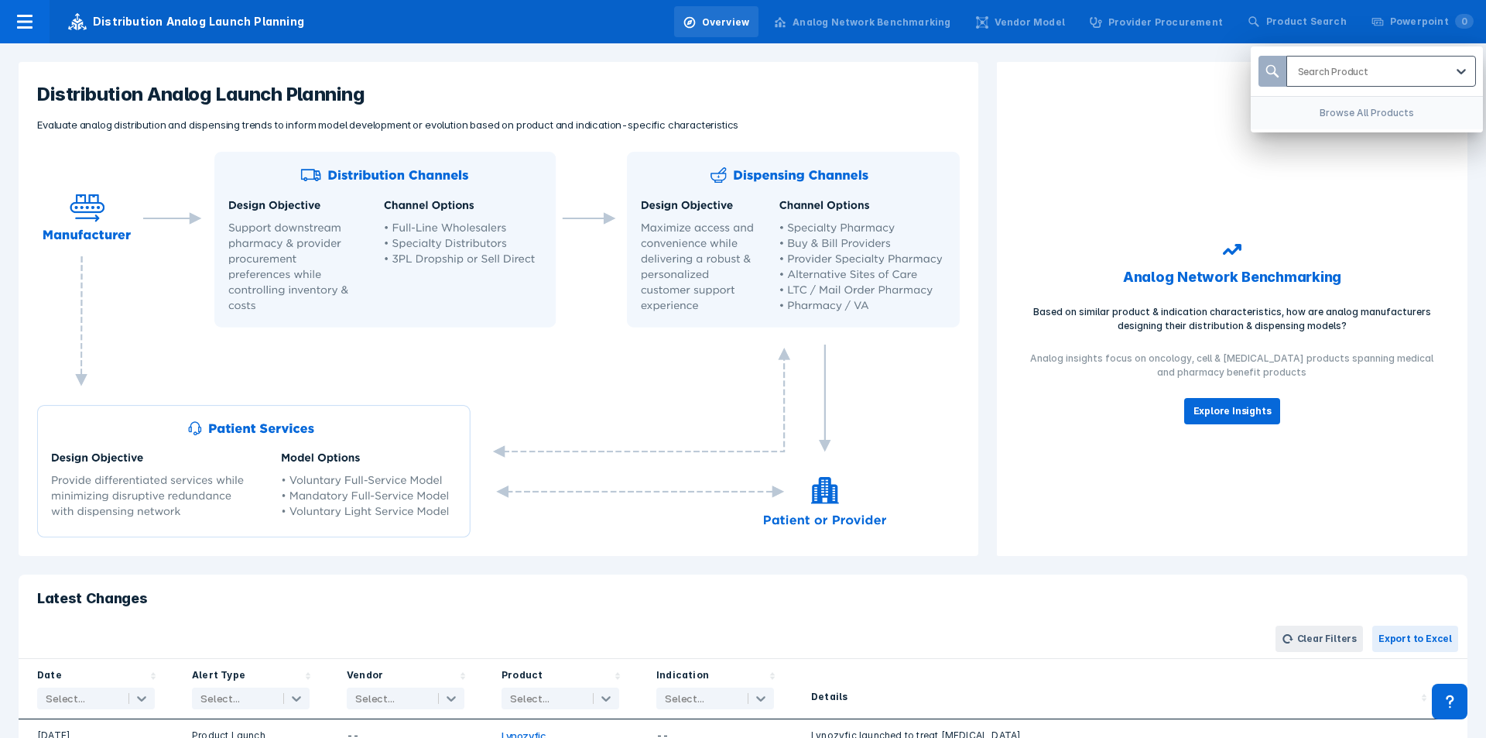
click at [990, 72] on div at bounding box center [1371, 71] width 147 height 15
type input "m"
type input "keytru"
click at [990, 111] on div "[MEDICAL_DATA]" at bounding box center [1381, 111] width 177 height 30
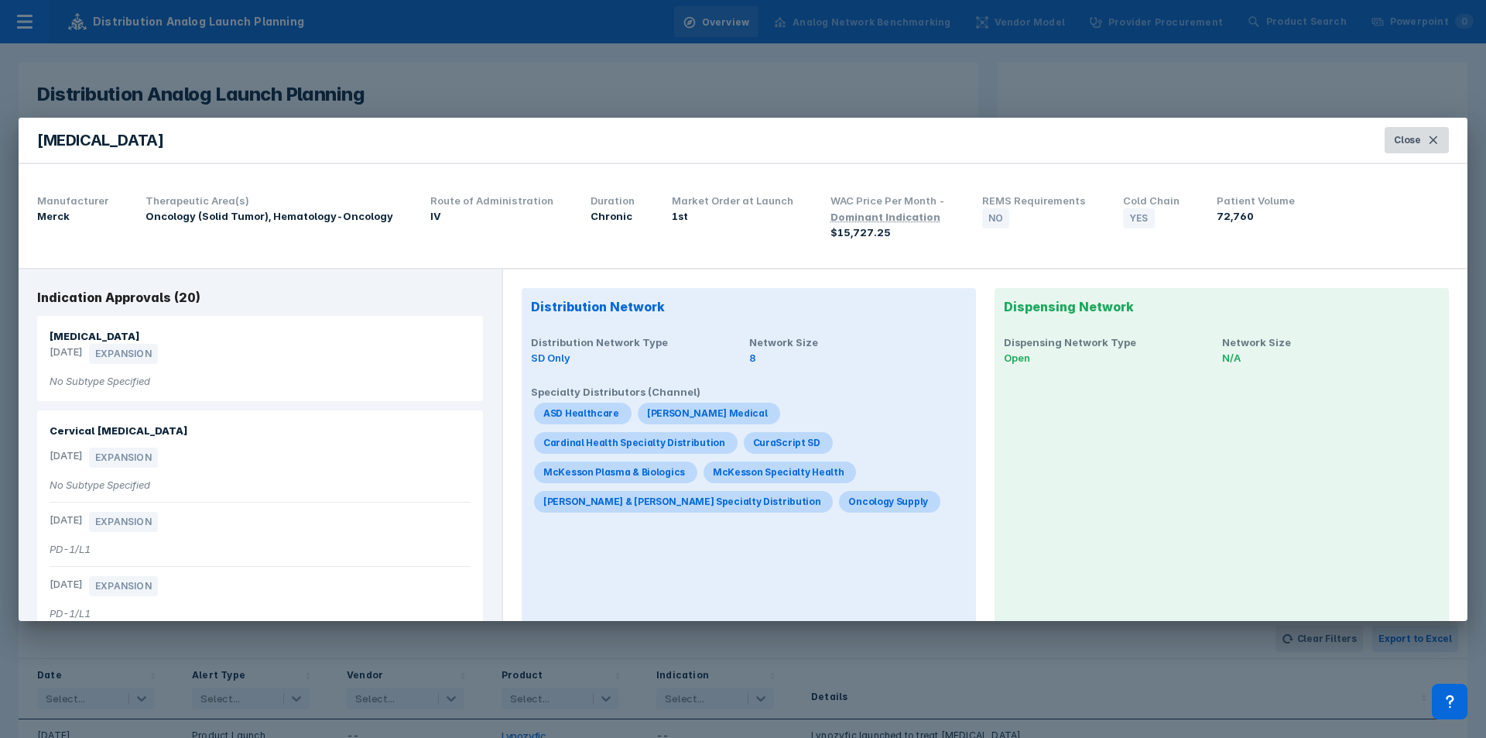
click at [990, 142] on span "Close" at bounding box center [1407, 140] width 27 height 14
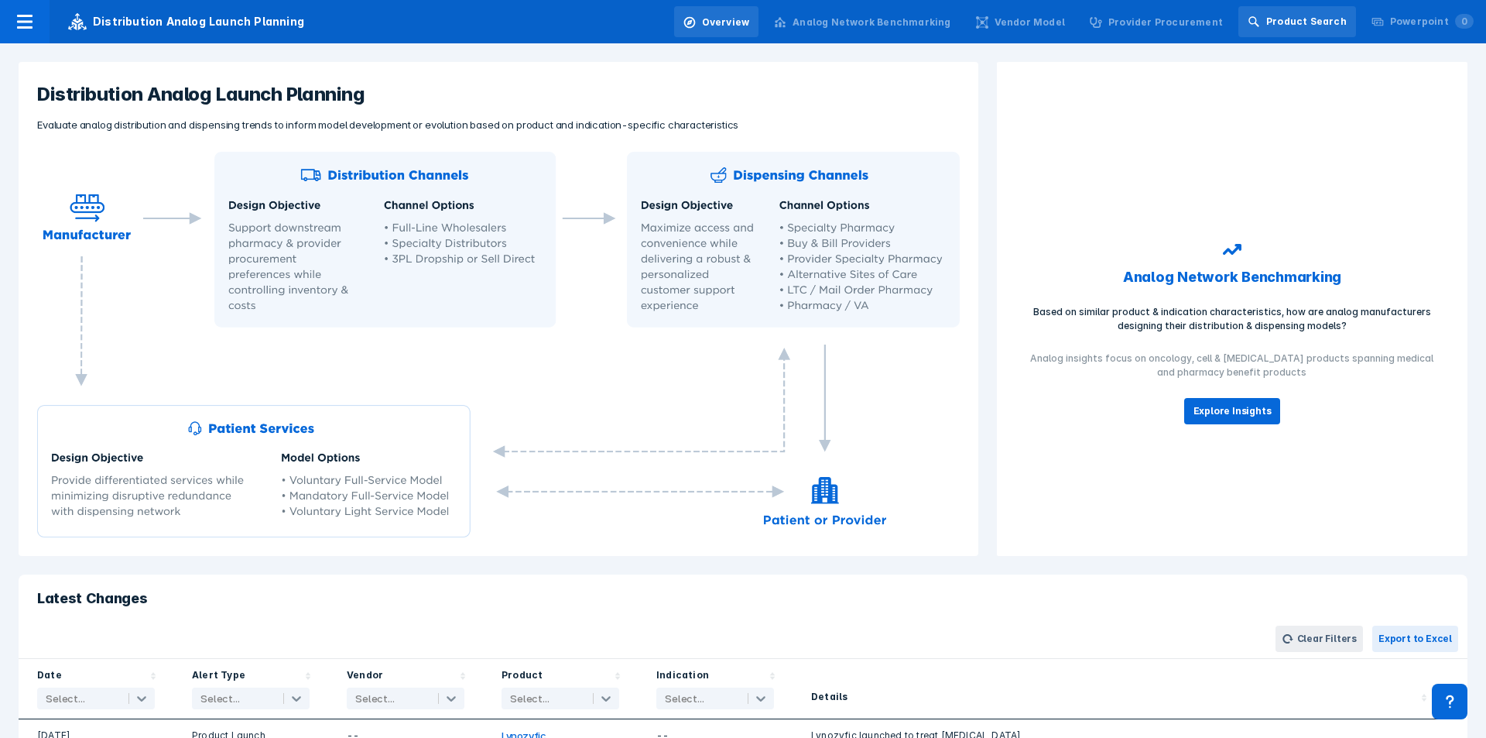
click at [990, 33] on div "Product Search" at bounding box center [1297, 21] width 118 height 31
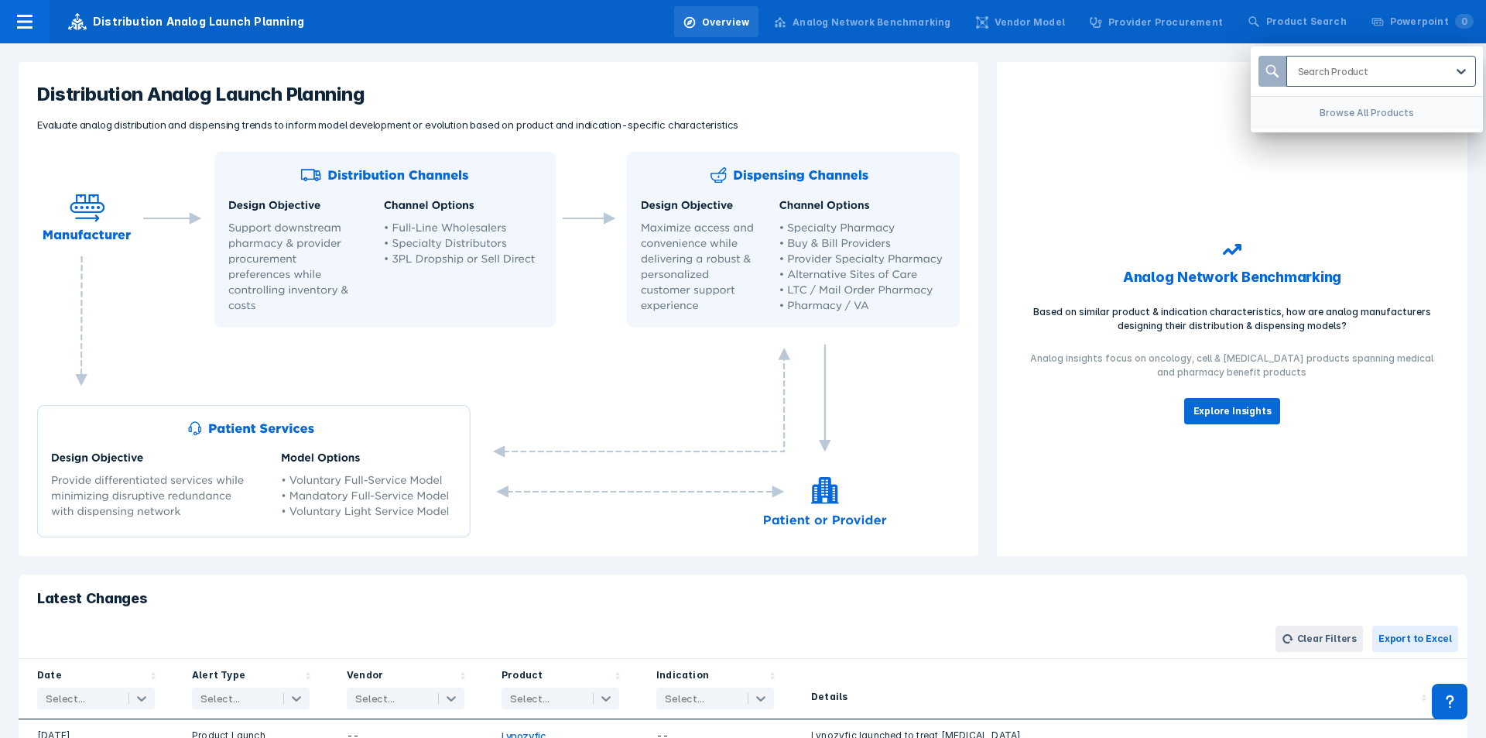
click at [990, 77] on div at bounding box center [1371, 71] width 147 height 15
type input "jemper"
click at [990, 110] on div "[MEDICAL_DATA]" at bounding box center [1381, 111] width 177 height 30
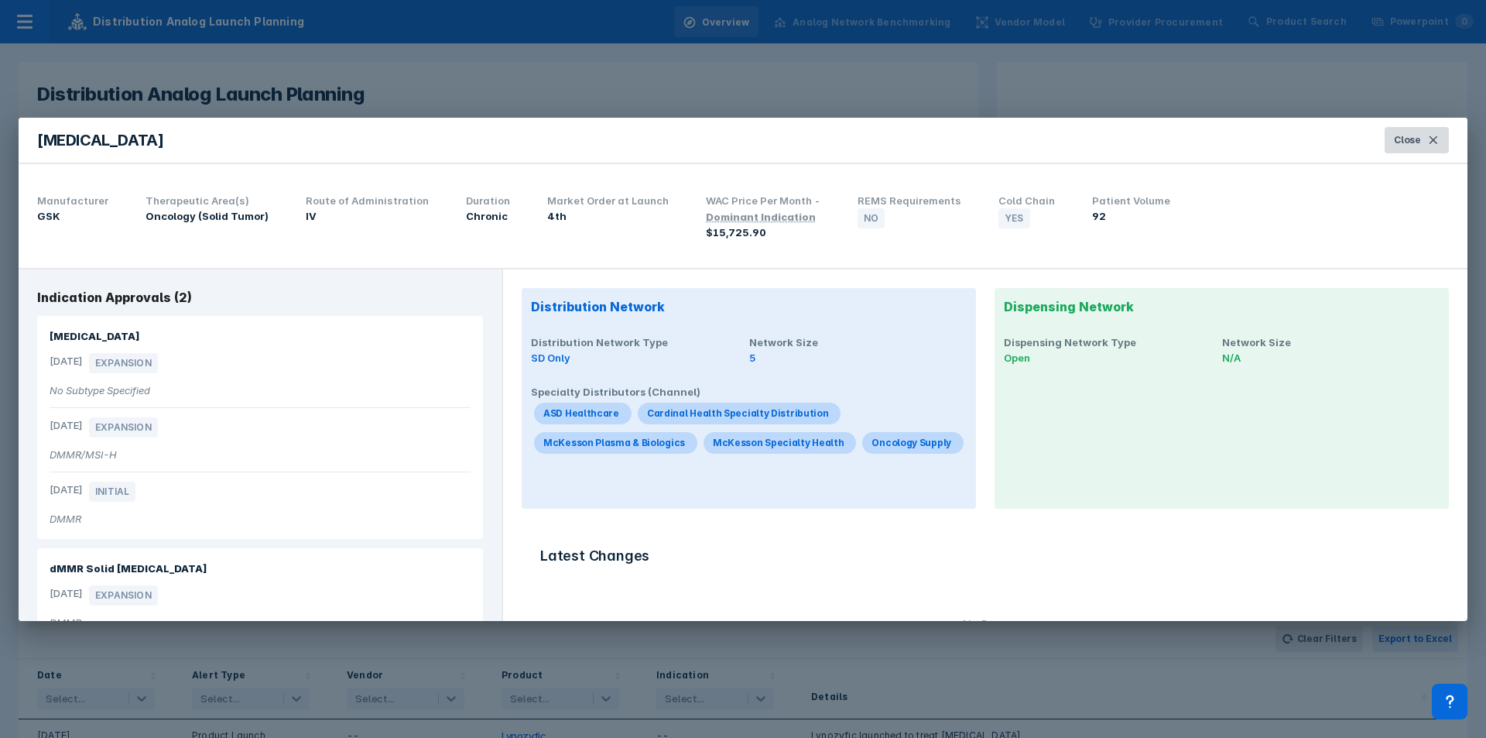
click at [990, 146] on span "Close" at bounding box center [1407, 140] width 27 height 14
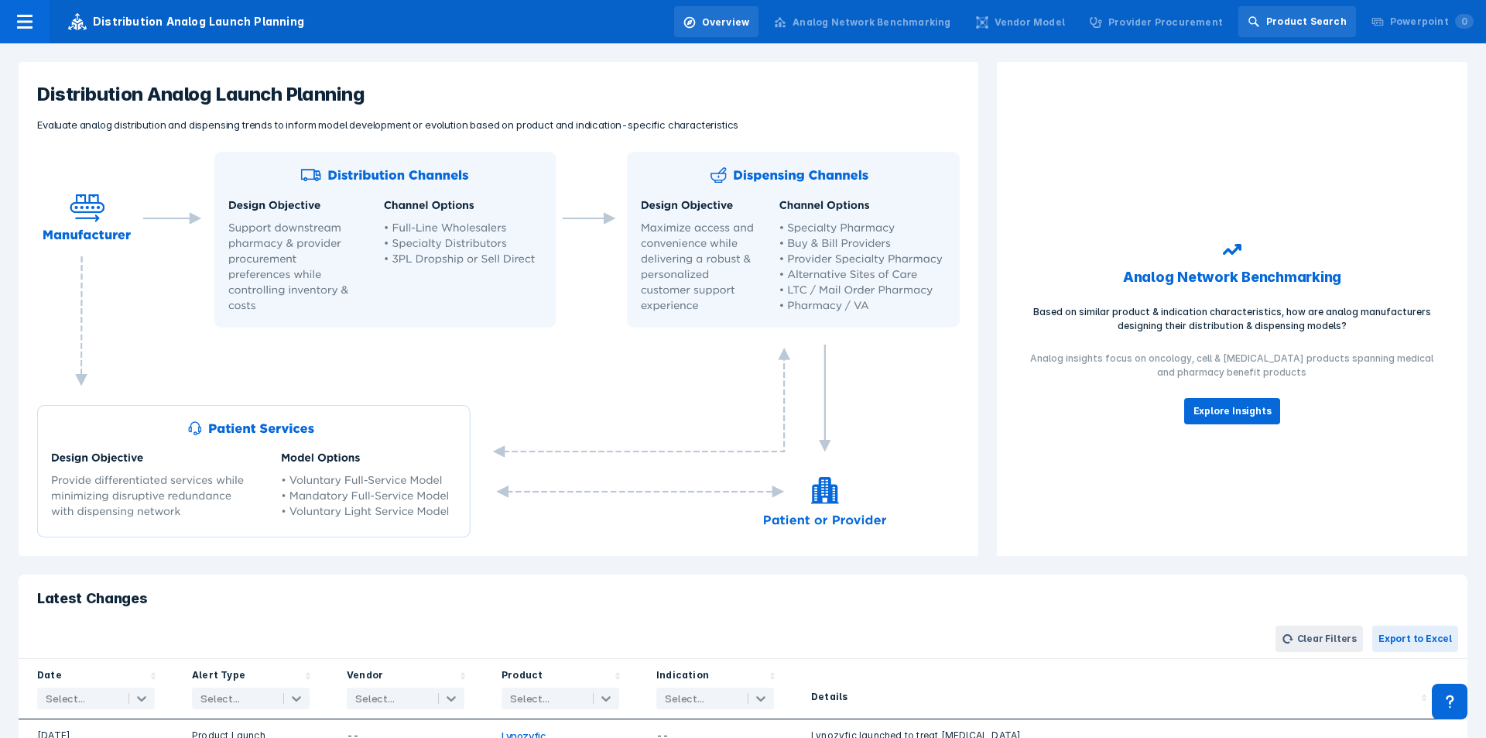
click at [990, 30] on div "Product Search" at bounding box center [1297, 21] width 118 height 31
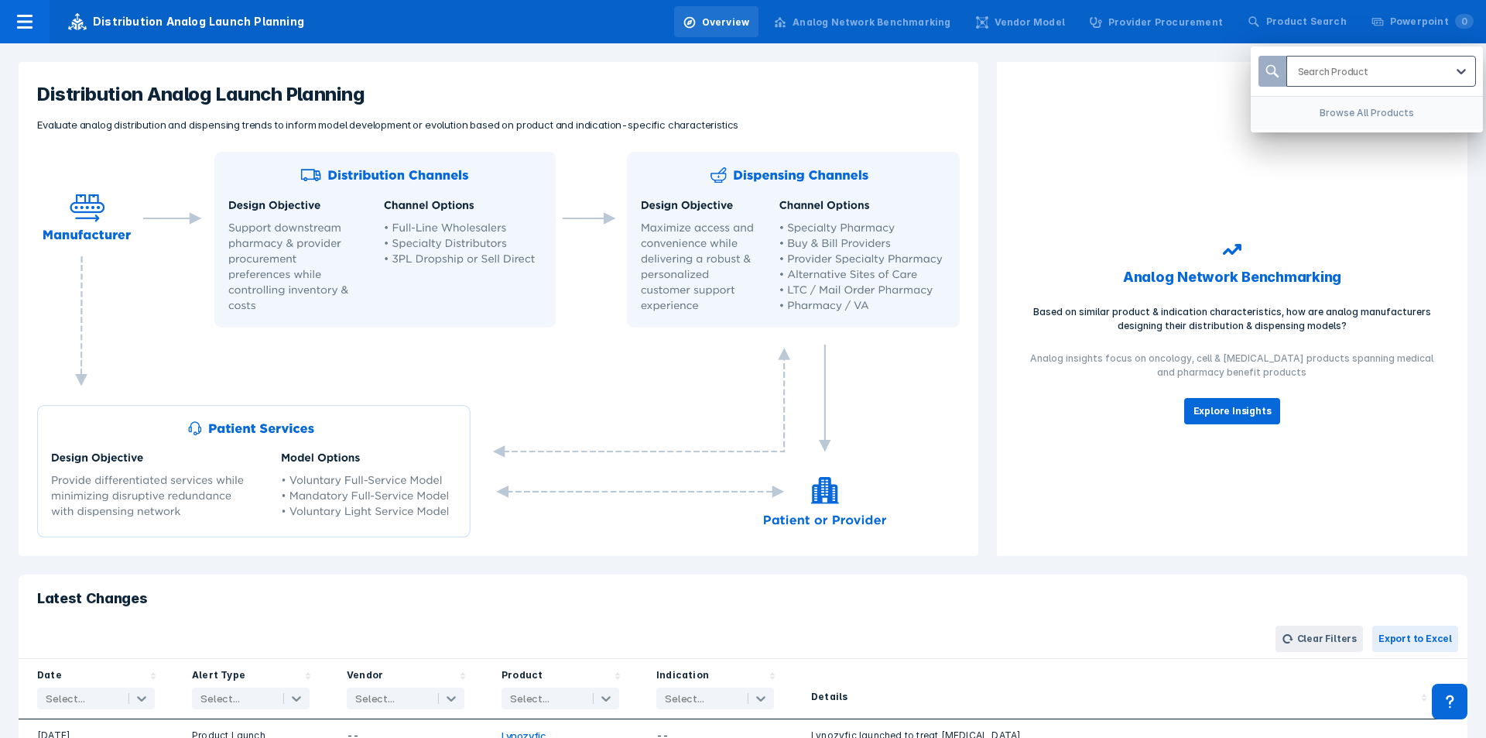
click at [990, 74] on div at bounding box center [1371, 71] width 147 height 15
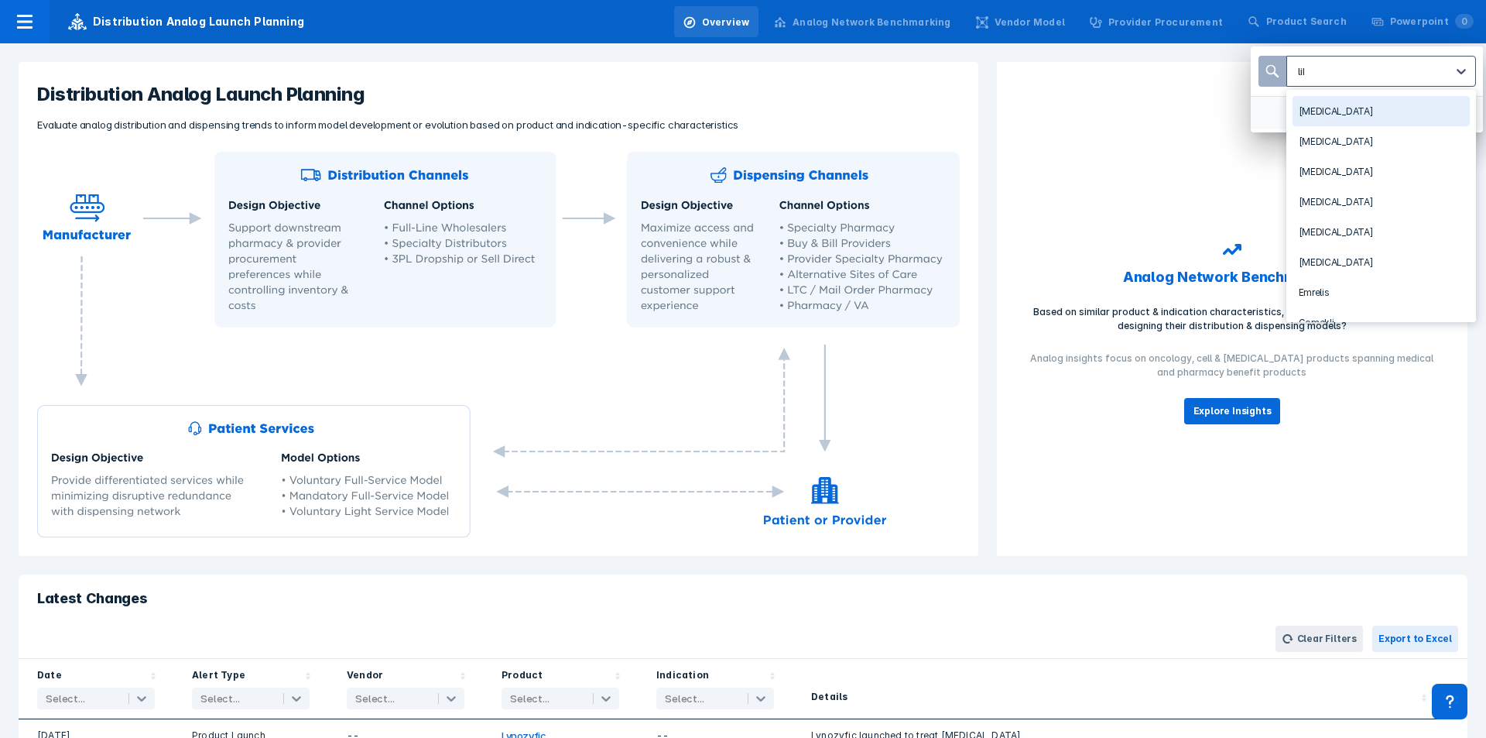
type input "libt"
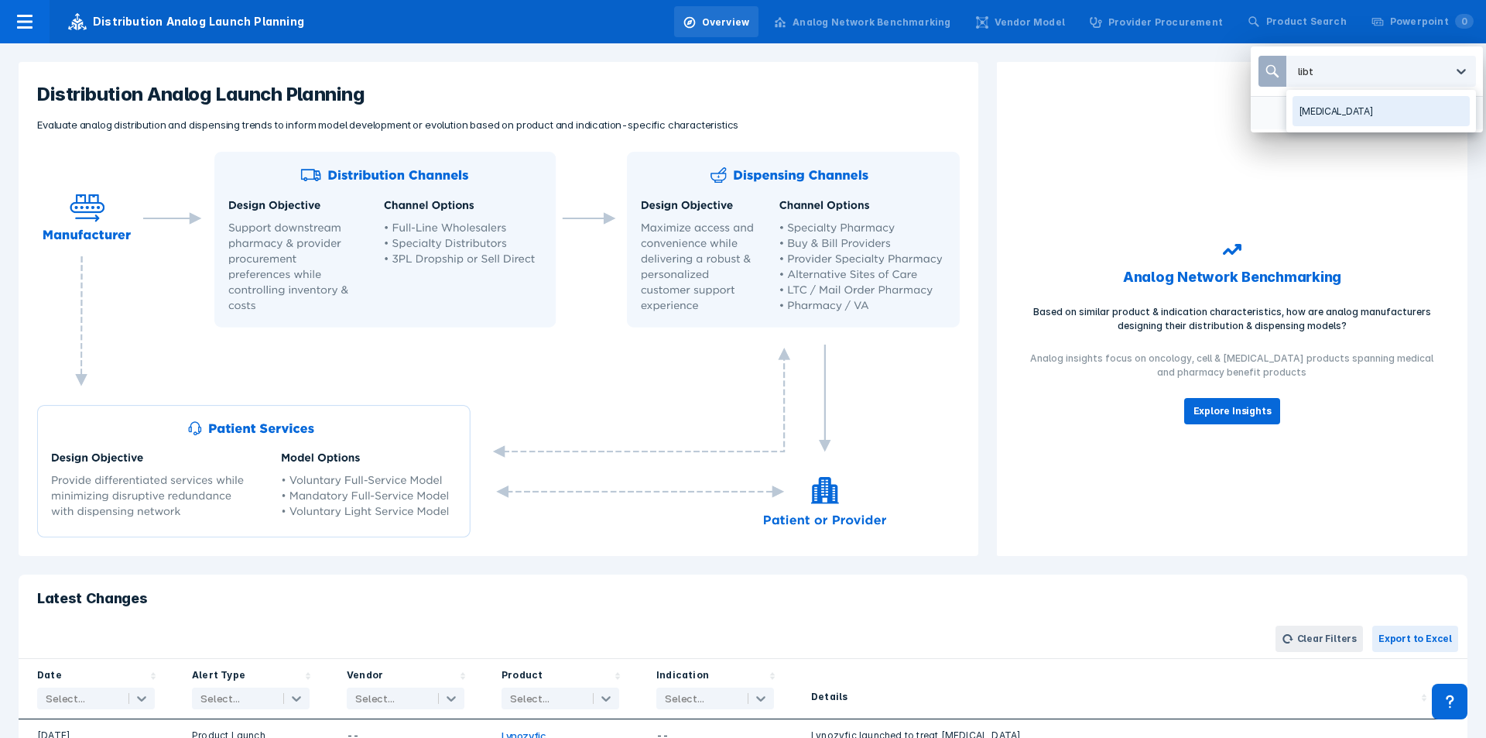
click at [990, 118] on div "[MEDICAL_DATA]" at bounding box center [1381, 111] width 177 height 30
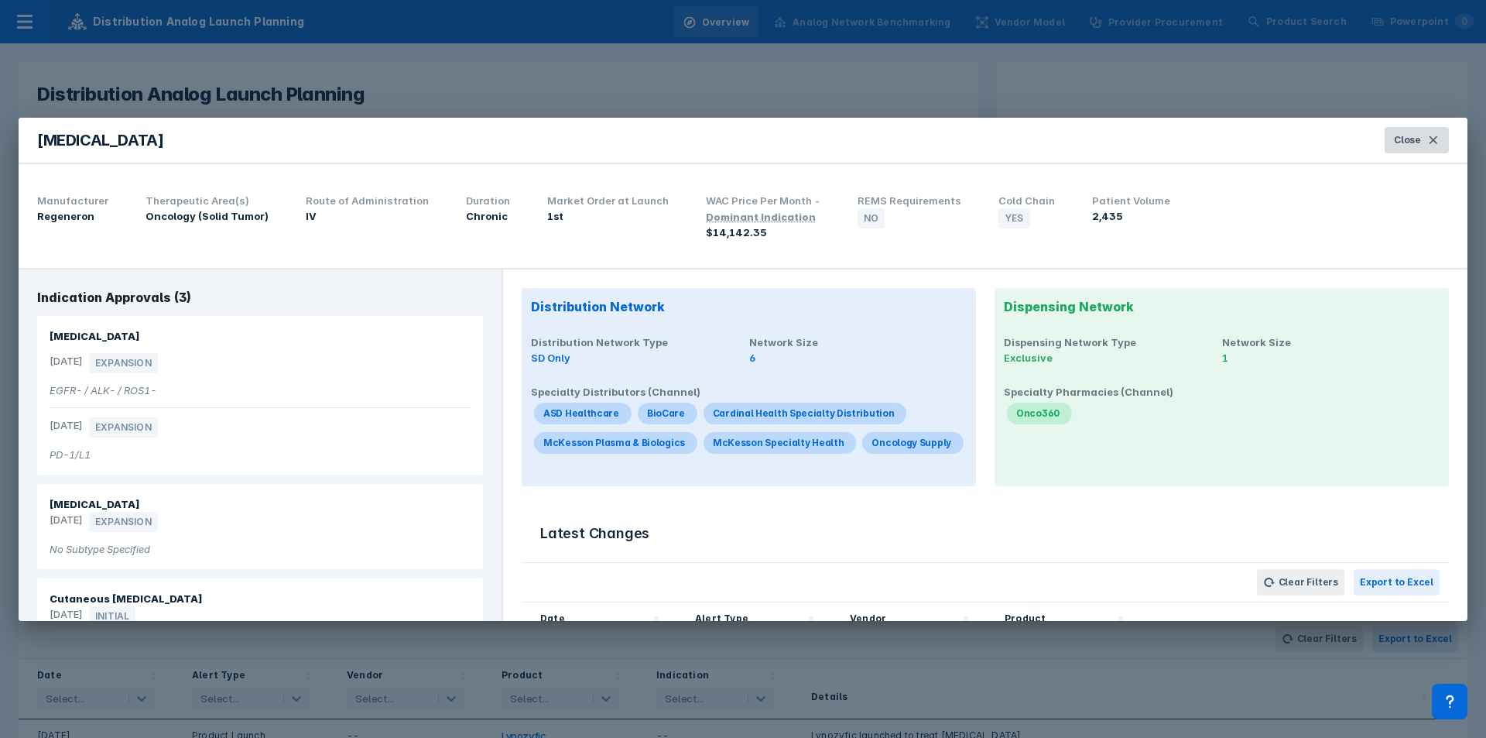
click at [990, 149] on button "Close" at bounding box center [1417, 140] width 64 height 26
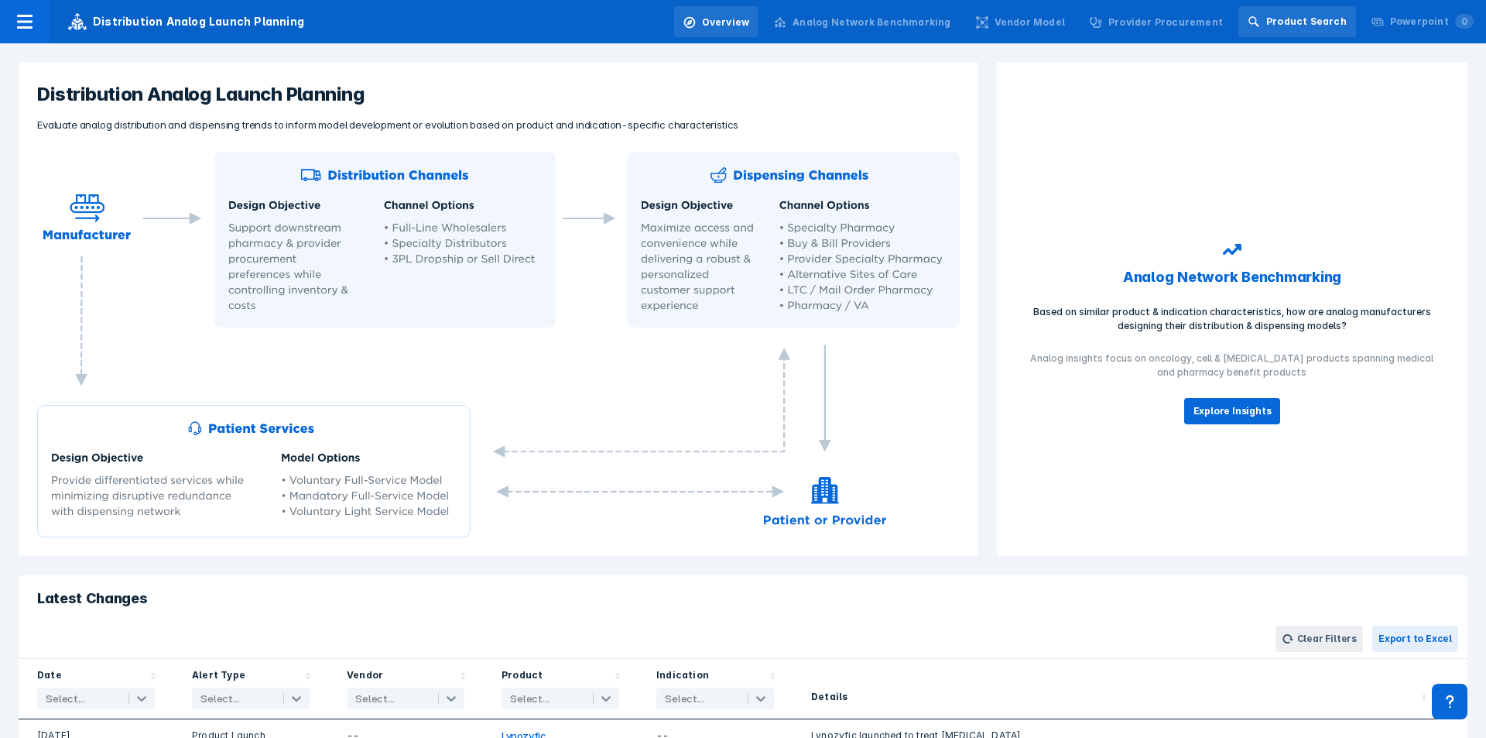
click at [990, 28] on div "Product Search" at bounding box center [1306, 22] width 81 height 14
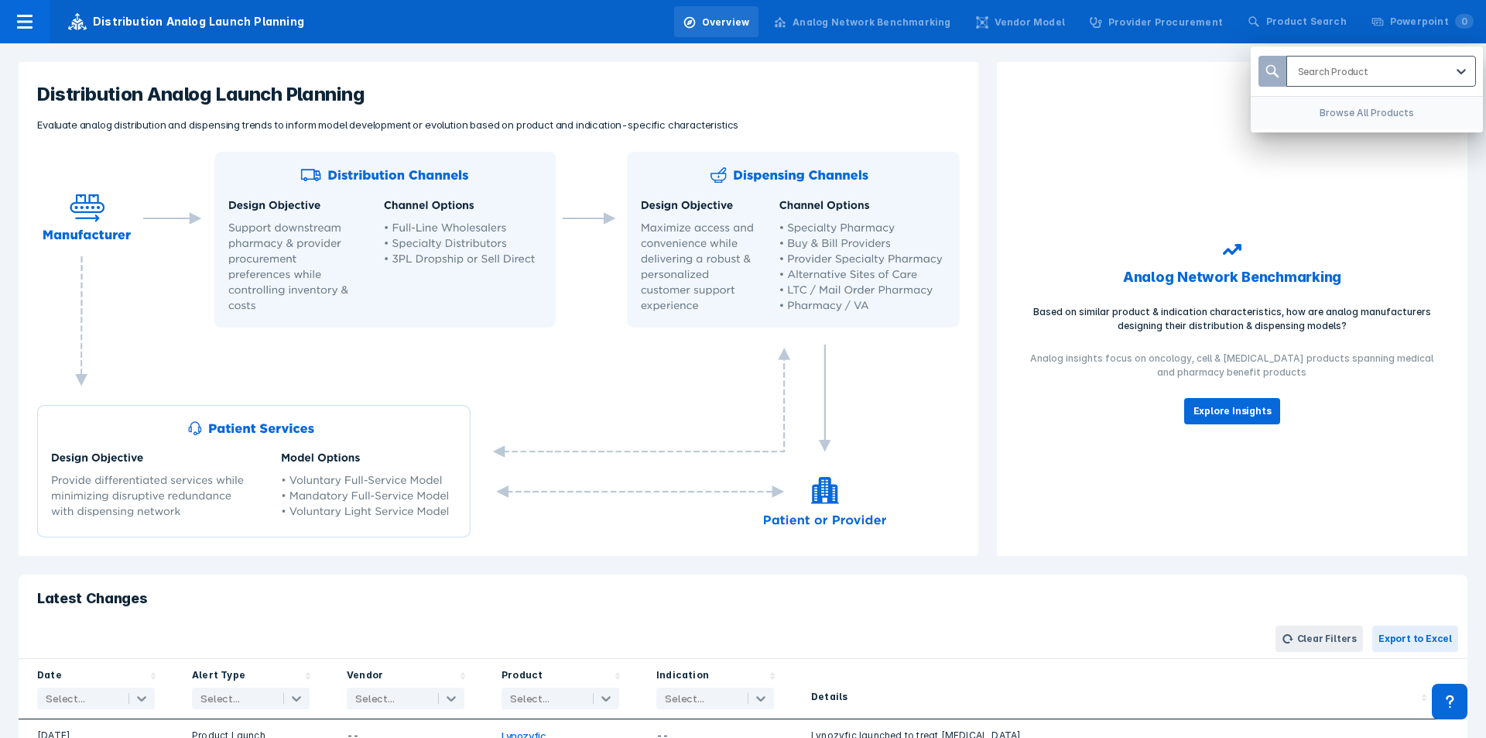
click at [990, 72] on div at bounding box center [1371, 71] width 147 height 15
type input "[MEDICAL_DATA]"
click at [990, 110] on div "[MEDICAL_DATA]" at bounding box center [1381, 111] width 177 height 30
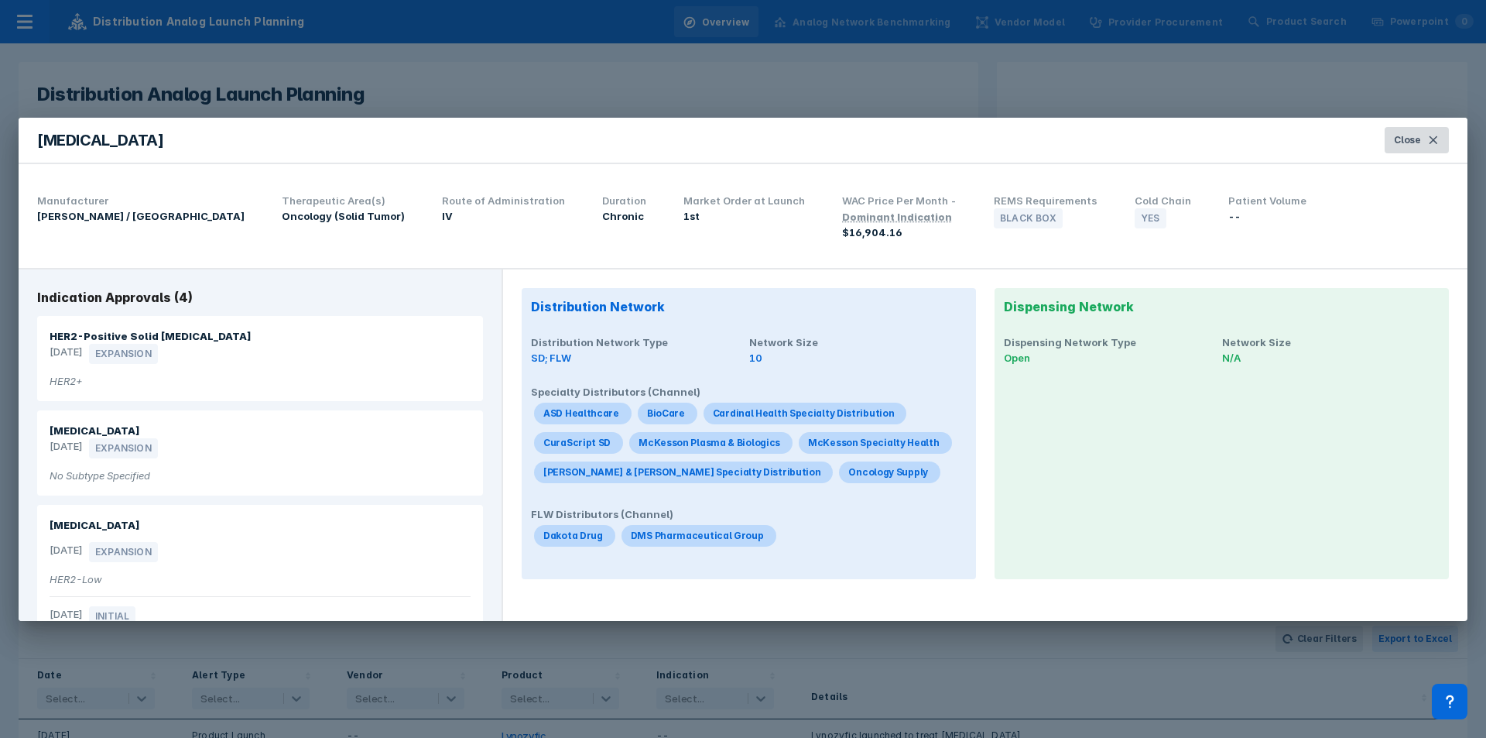
click at [990, 144] on button "Close" at bounding box center [1417, 140] width 64 height 26
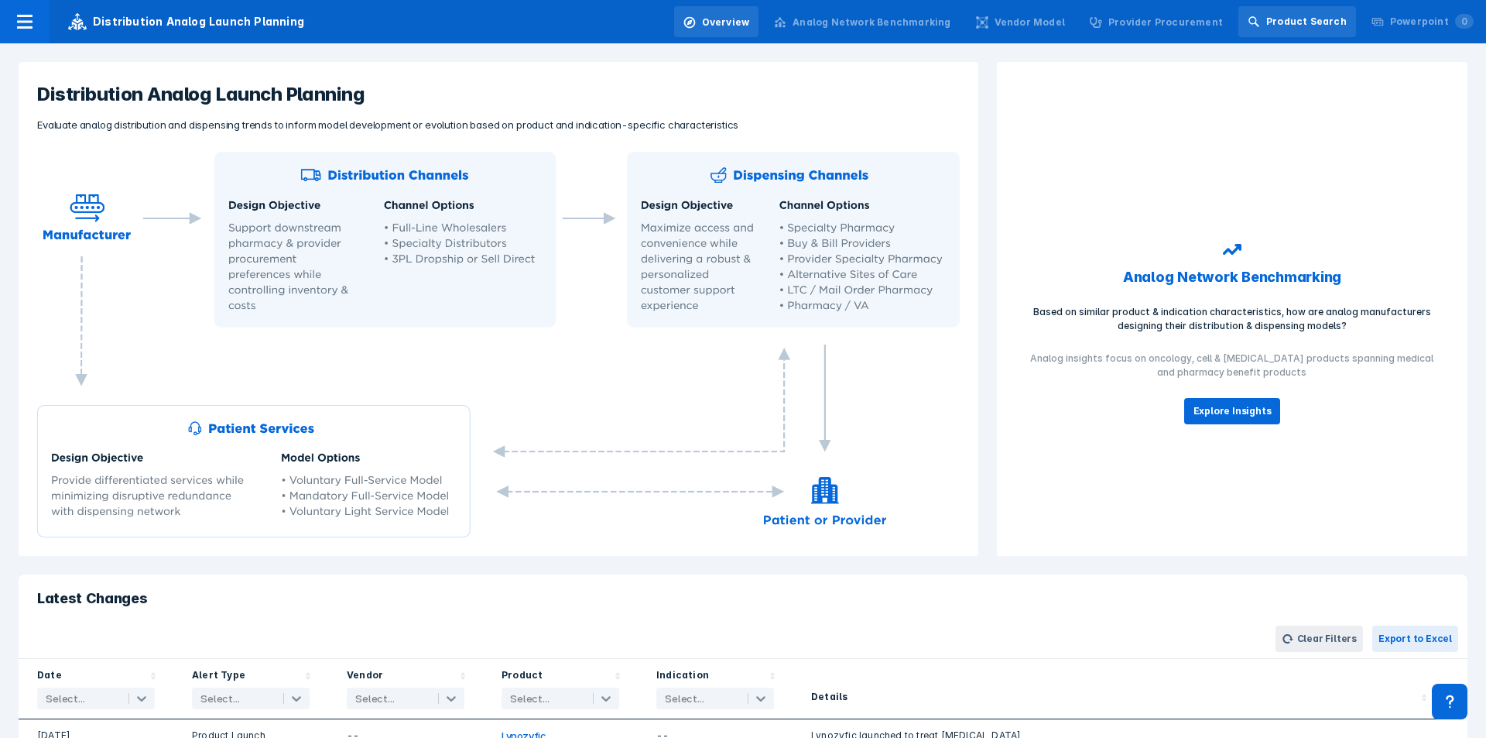
click at [990, 22] on div "Product Search" at bounding box center [1306, 22] width 81 height 14
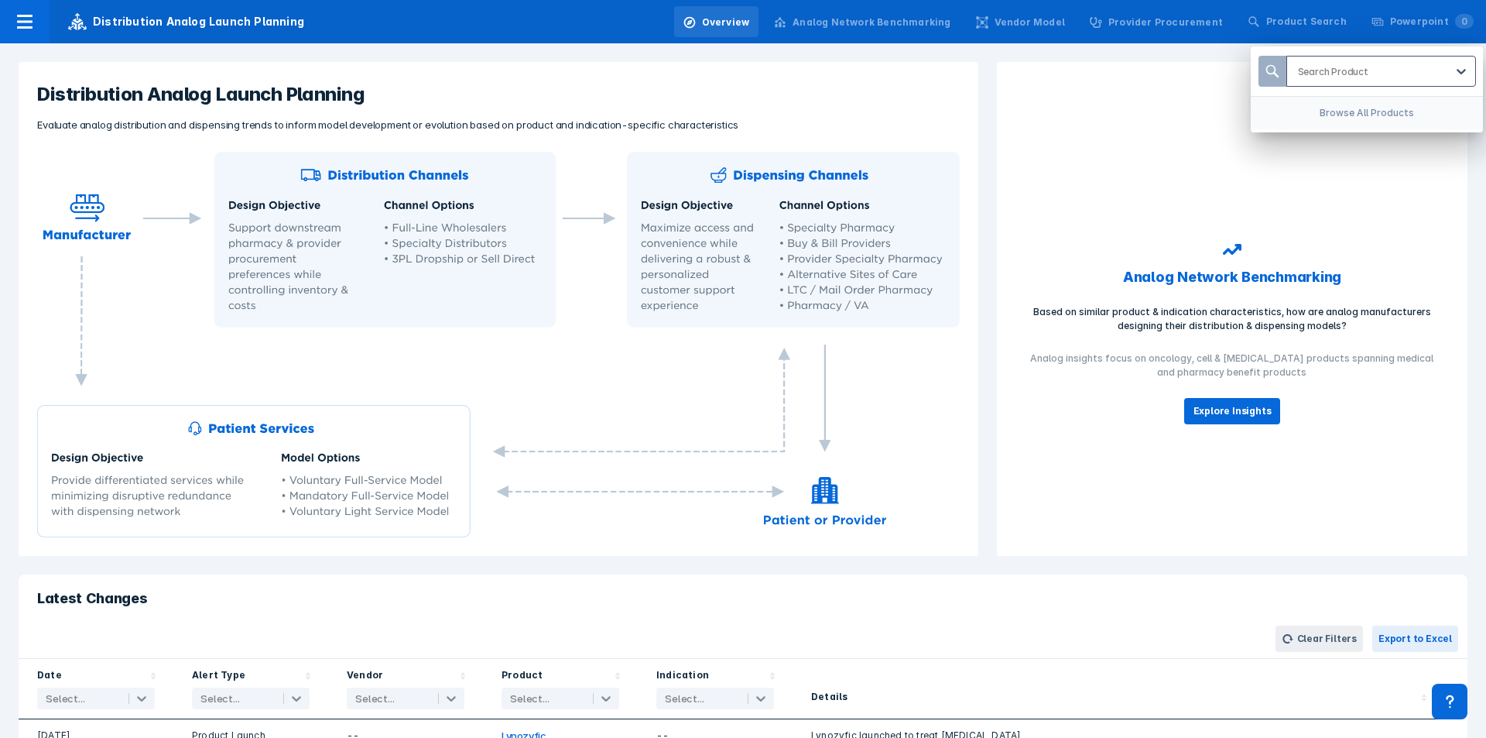
click at [990, 58] on div "Search Product" at bounding box center [1366, 71] width 159 height 29
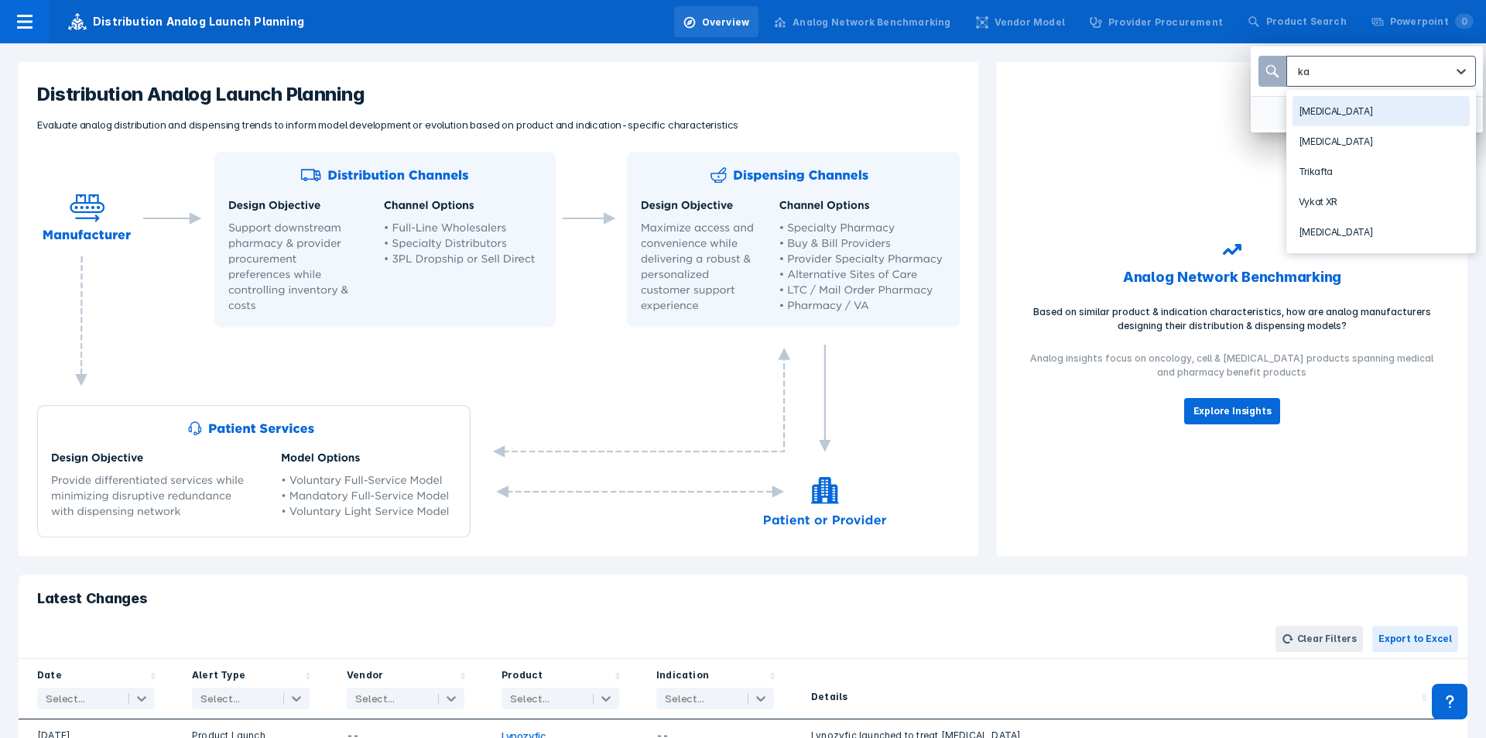
type input "kad"
click at [990, 115] on div "[MEDICAL_DATA]" at bounding box center [1381, 111] width 177 height 30
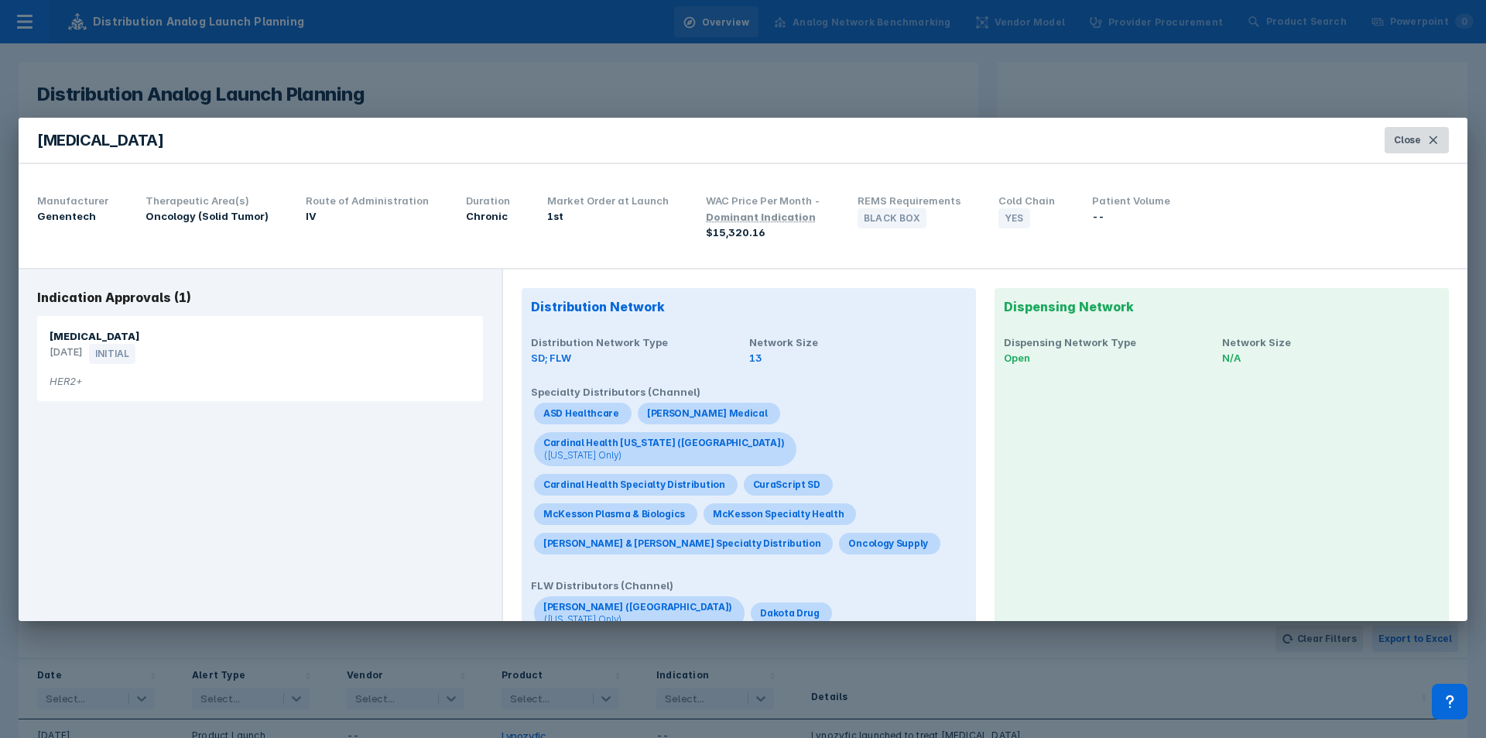
click at [990, 139] on span "Close" at bounding box center [1407, 140] width 27 height 14
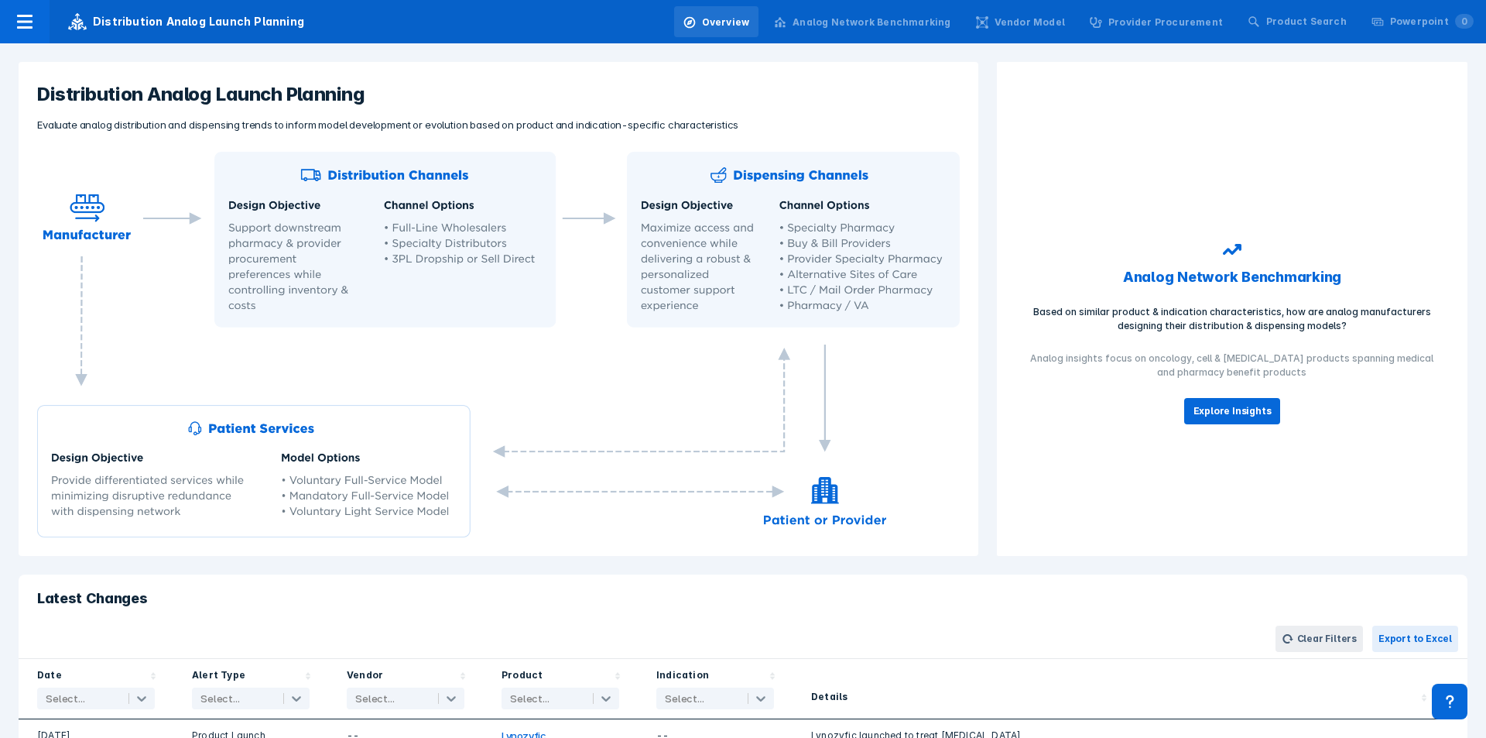
click at [990, 41] on div "Overview Analog Network Benchmarking Vendor Model Provider Procurement Product …" at bounding box center [1078, 21] width 815 height 43
click at [990, 26] on div "Product Search" at bounding box center [1306, 22] width 81 height 14
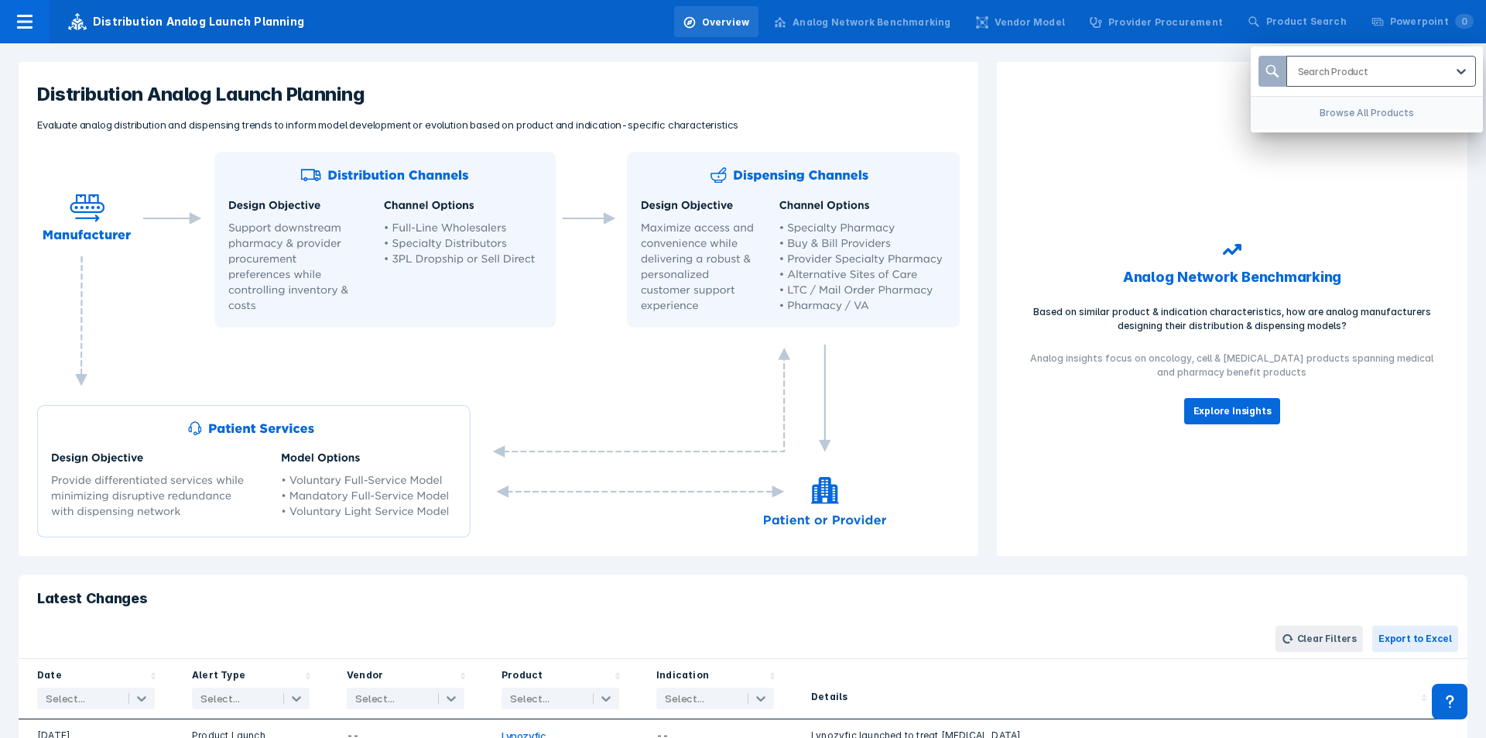
click at [990, 70] on div at bounding box center [1371, 71] width 147 height 15
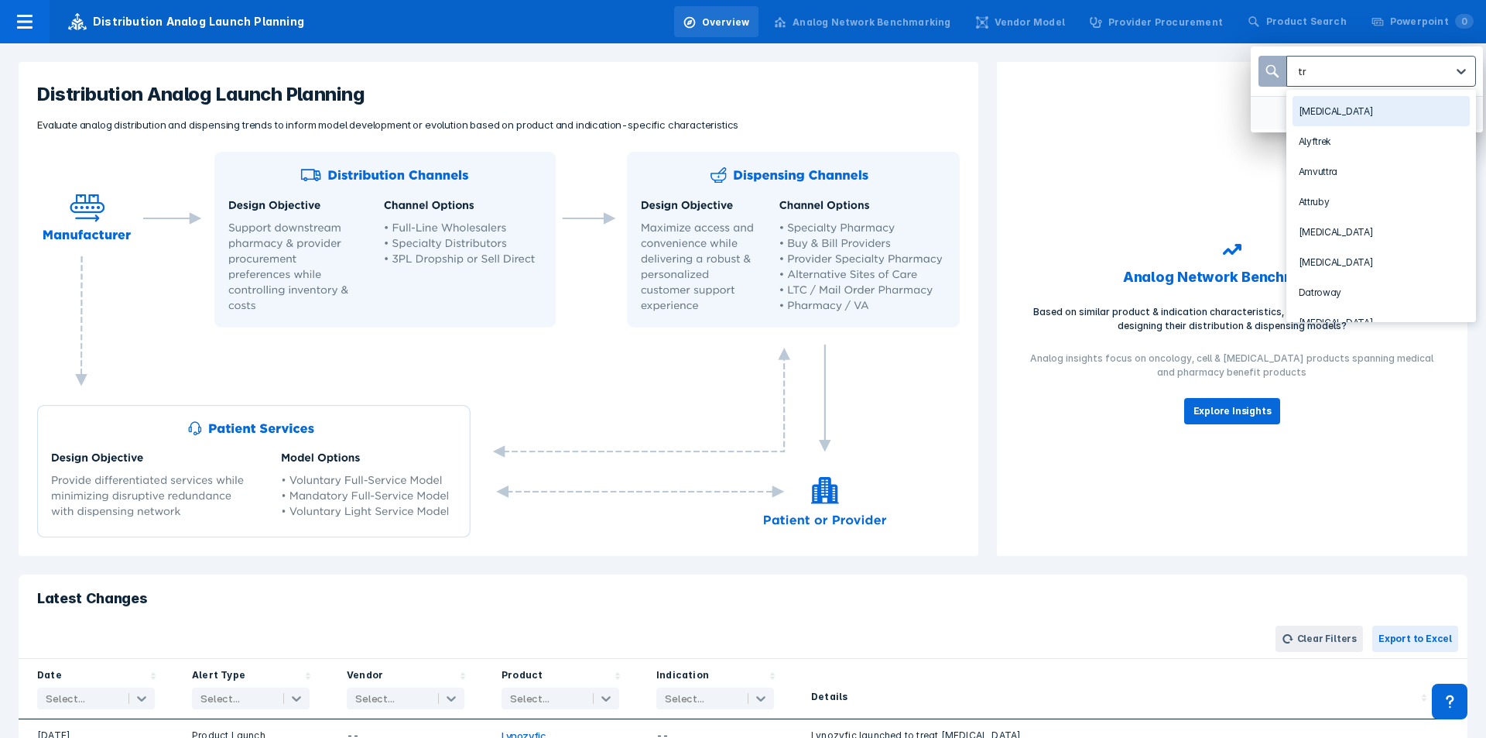
type input "tro"
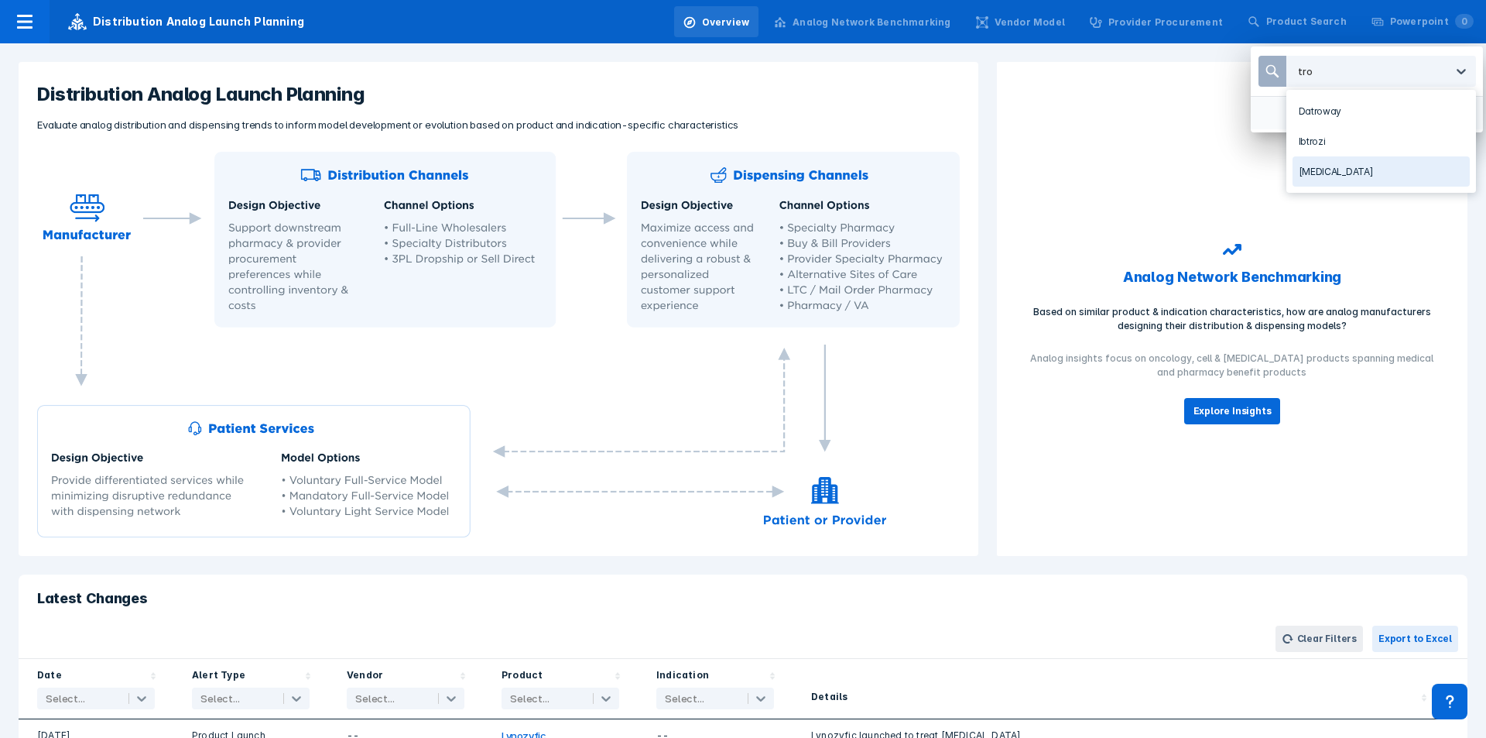
click at [990, 165] on div "[MEDICAL_DATA]" at bounding box center [1381, 171] width 177 height 30
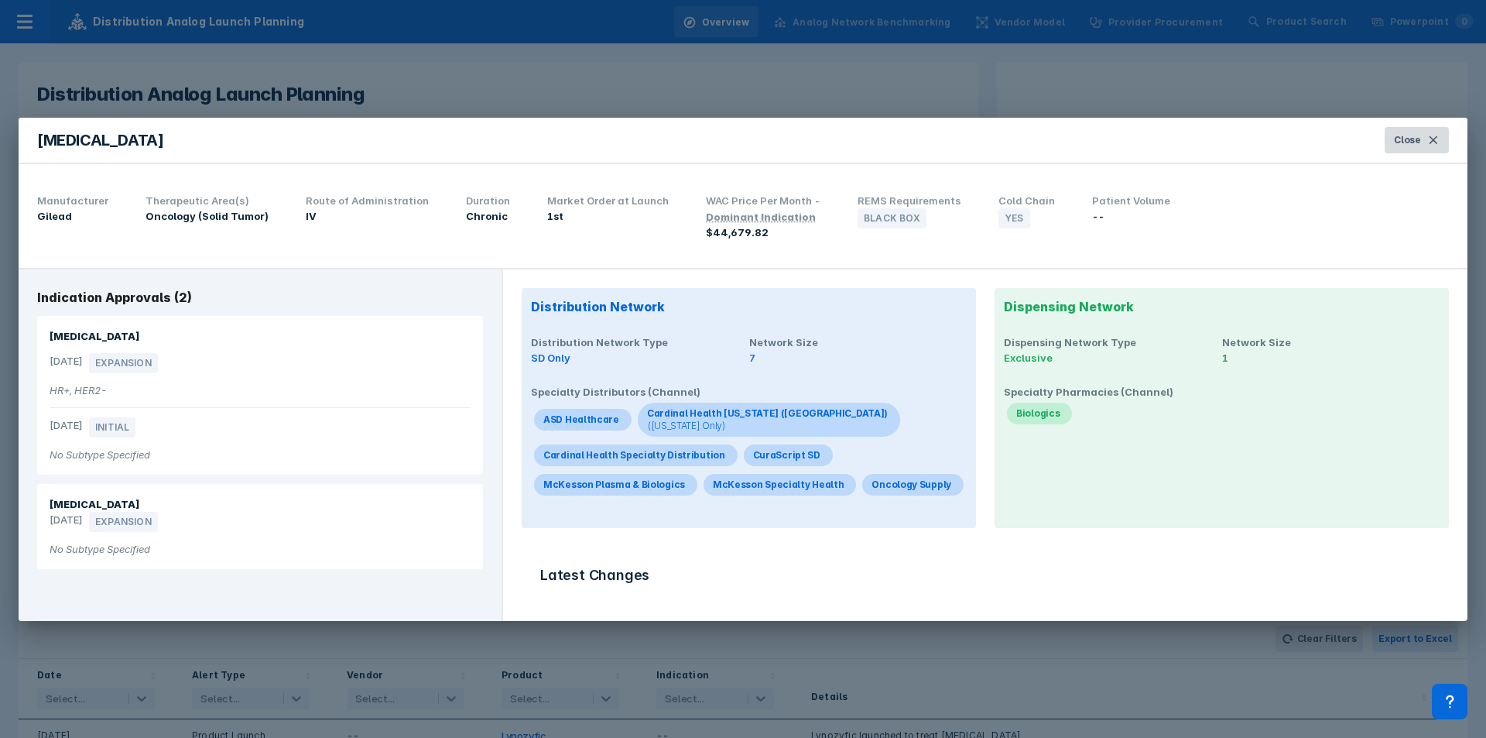
click at [990, 135] on span "Close" at bounding box center [1407, 140] width 27 height 14
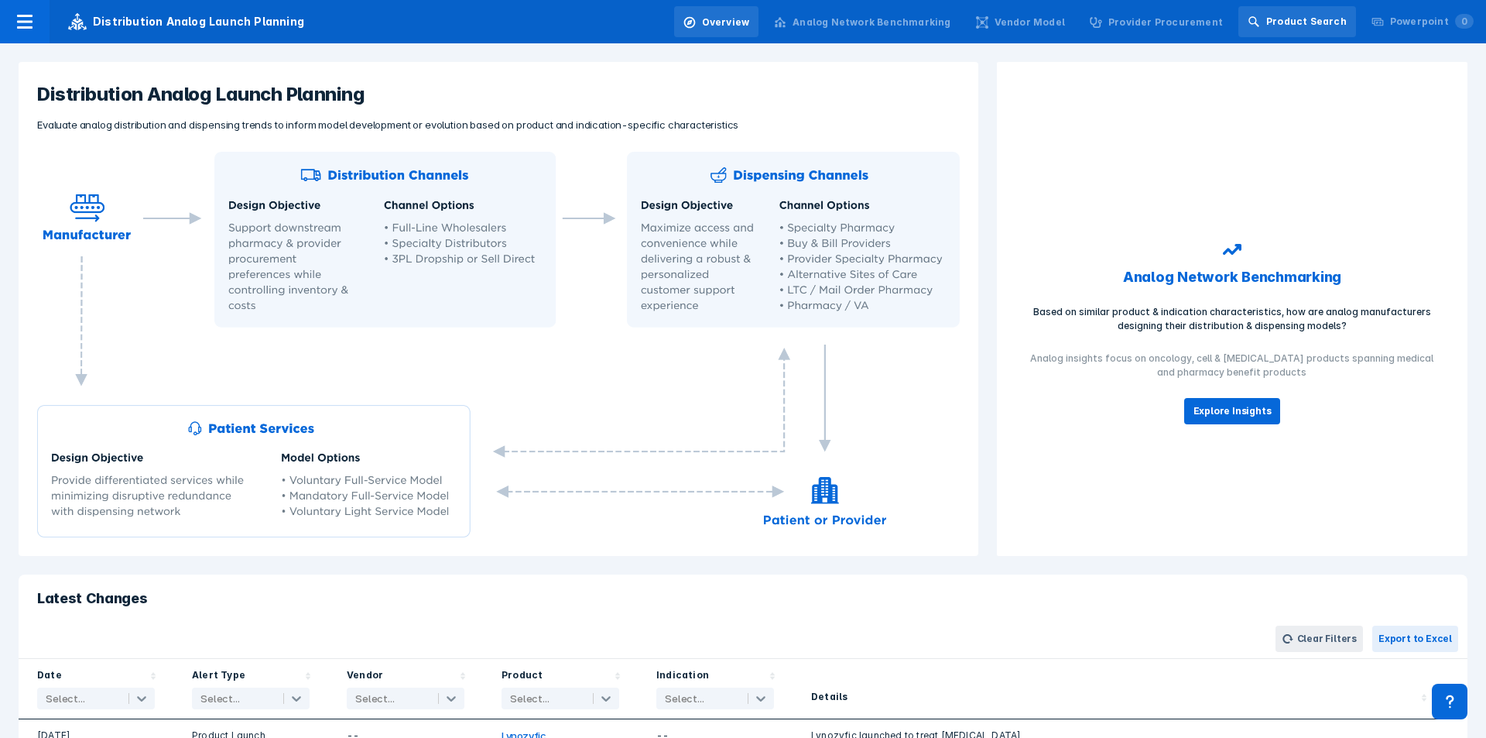
click at [990, 23] on div "Product Search" at bounding box center [1306, 22] width 81 height 14
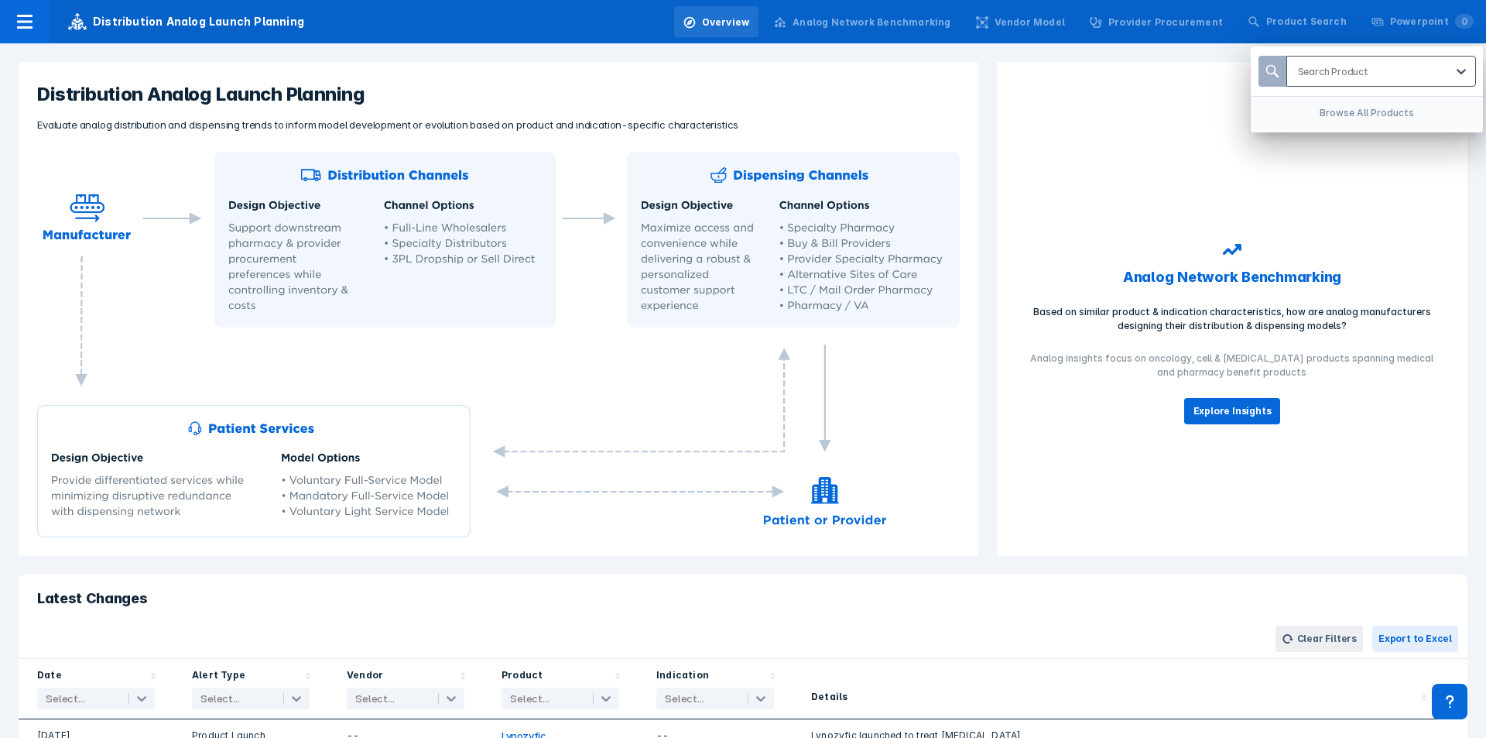
click at [990, 70] on div at bounding box center [1371, 71] width 147 height 15
type input "yervo"
click at [990, 108] on div "[MEDICAL_DATA]" at bounding box center [1381, 111] width 177 height 30
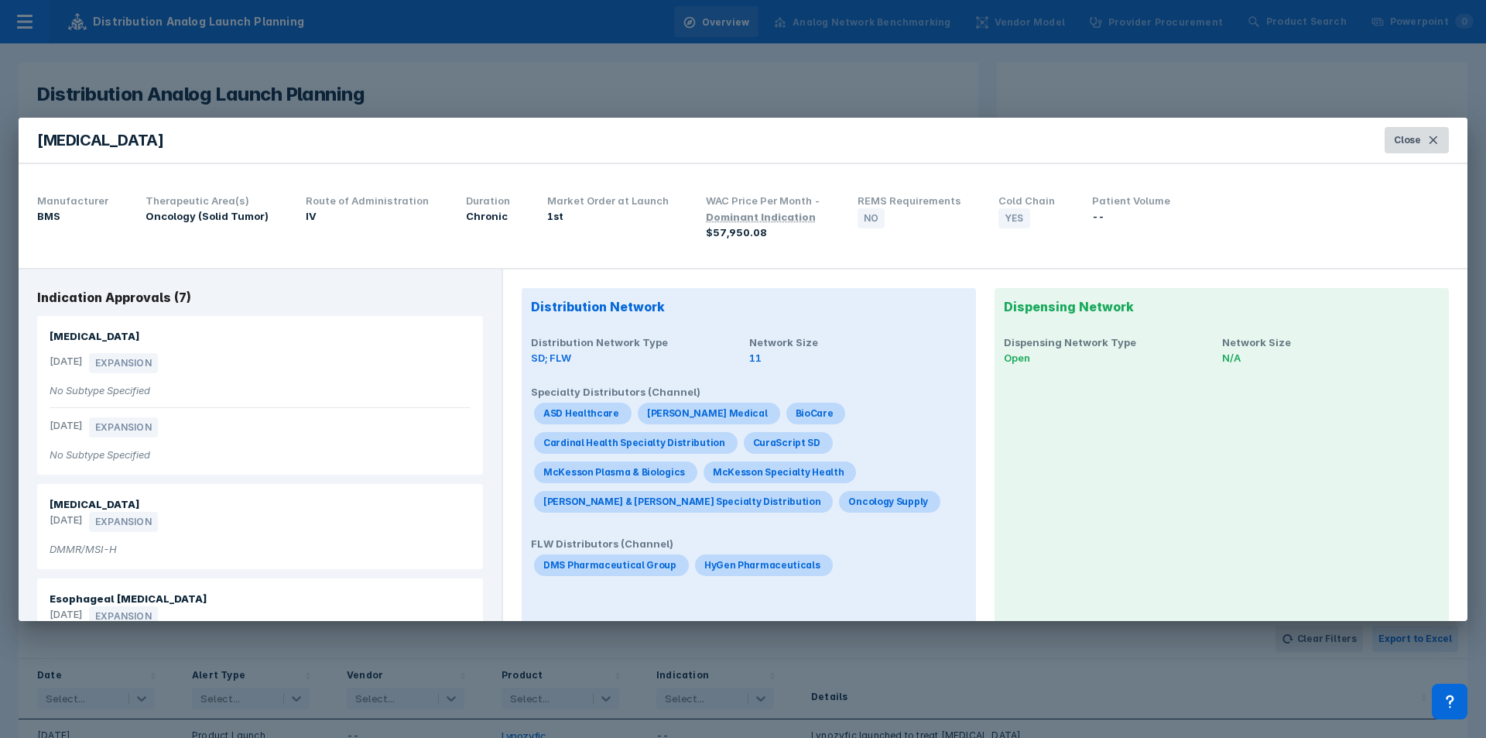
click at [990, 132] on button "Close" at bounding box center [1417, 140] width 64 height 26
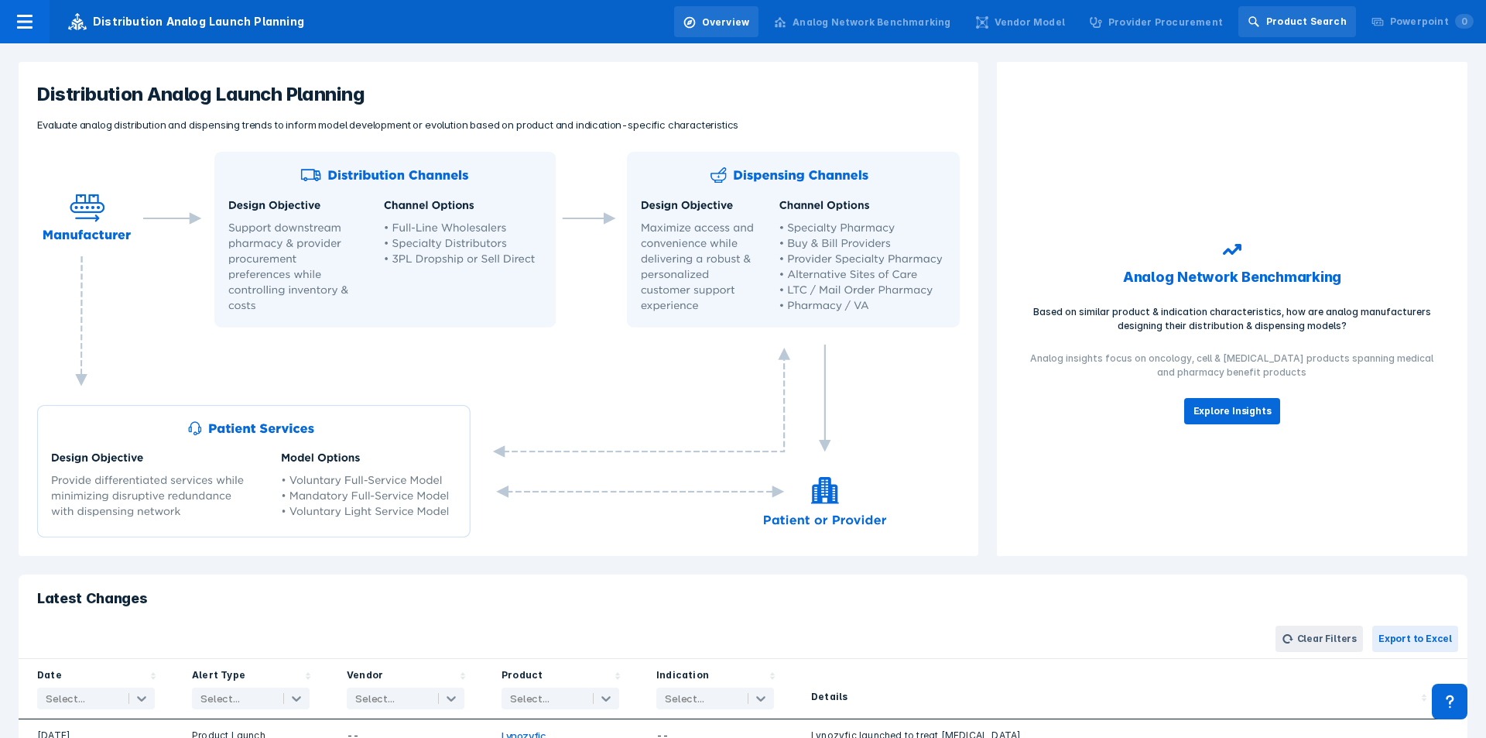
click at [990, 24] on div "Product Search" at bounding box center [1306, 22] width 81 height 14
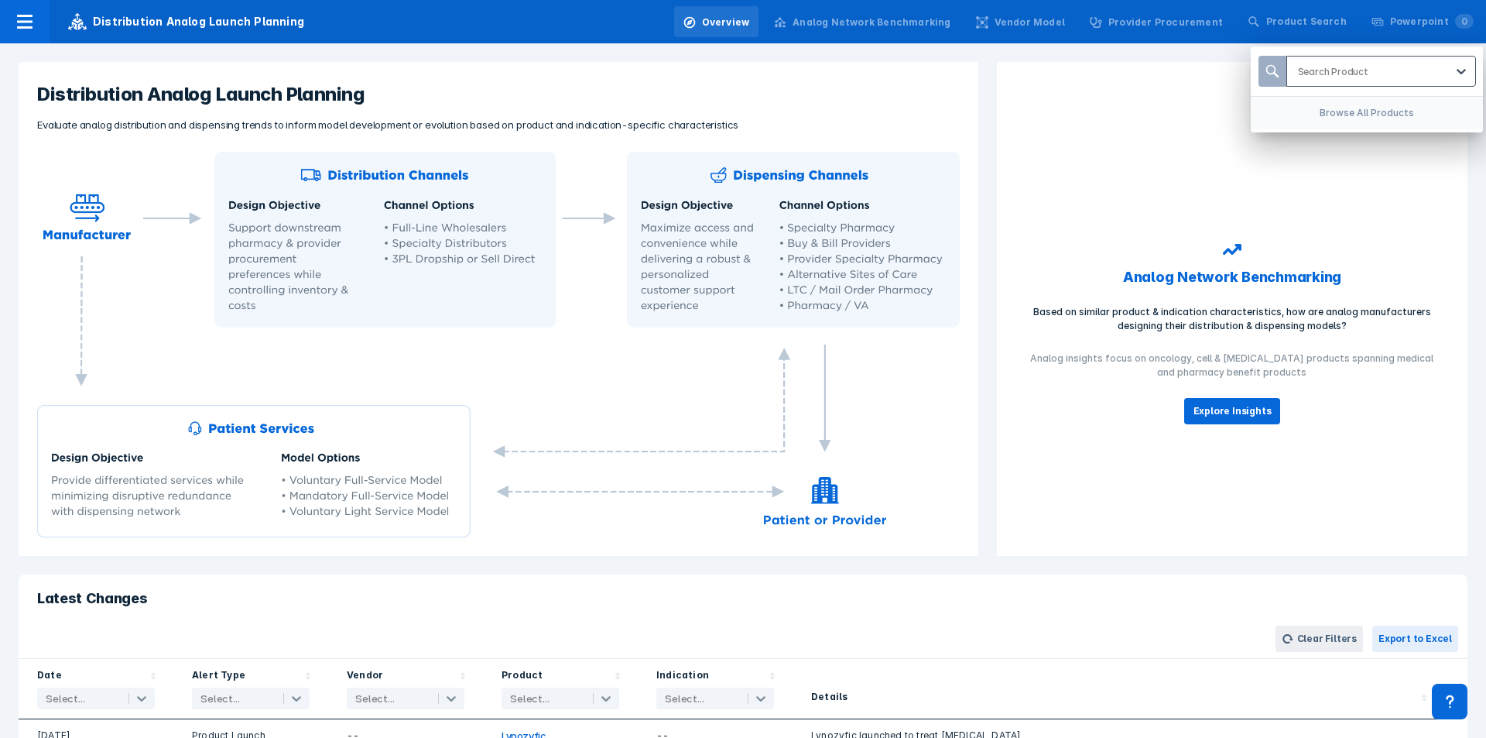
click at [990, 74] on div at bounding box center [1371, 71] width 147 height 15
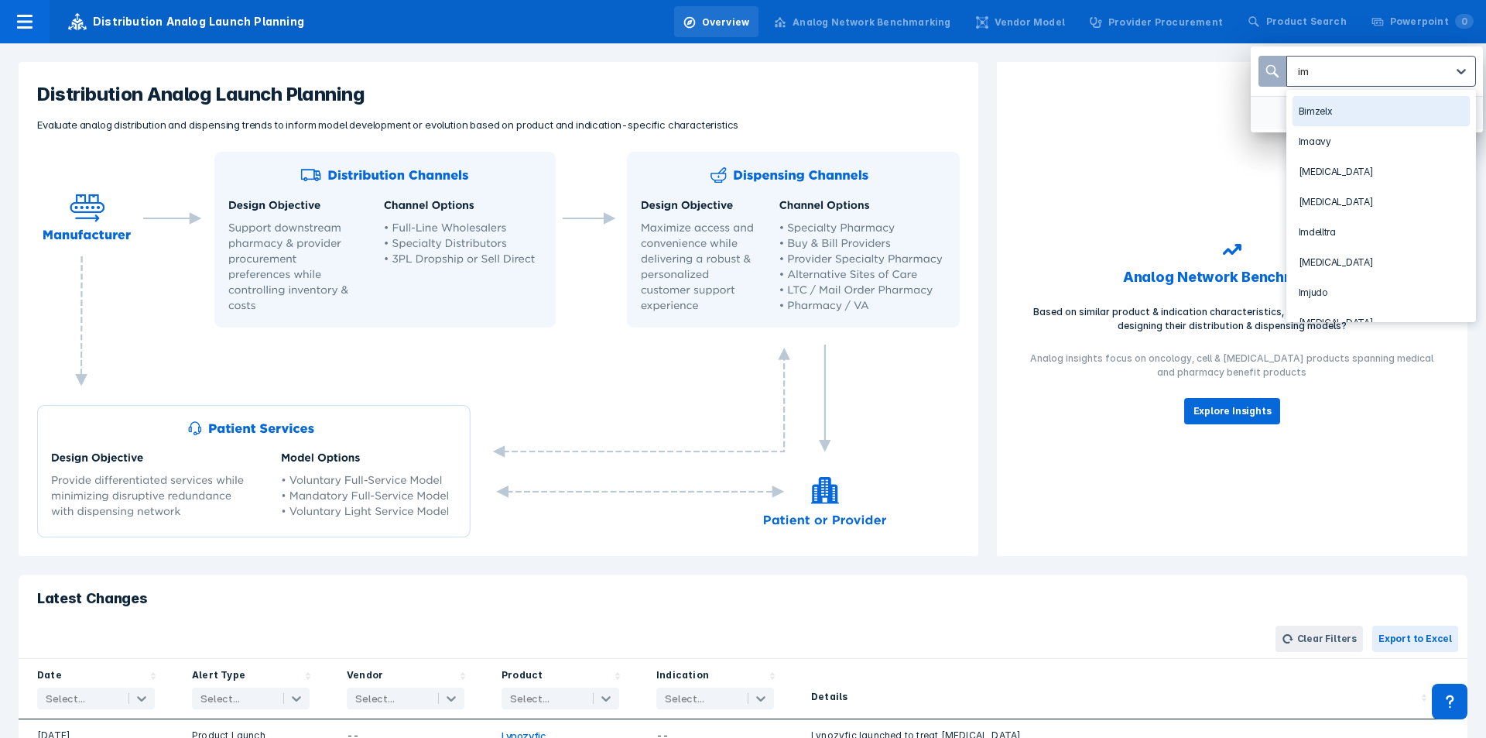
type input "imj"
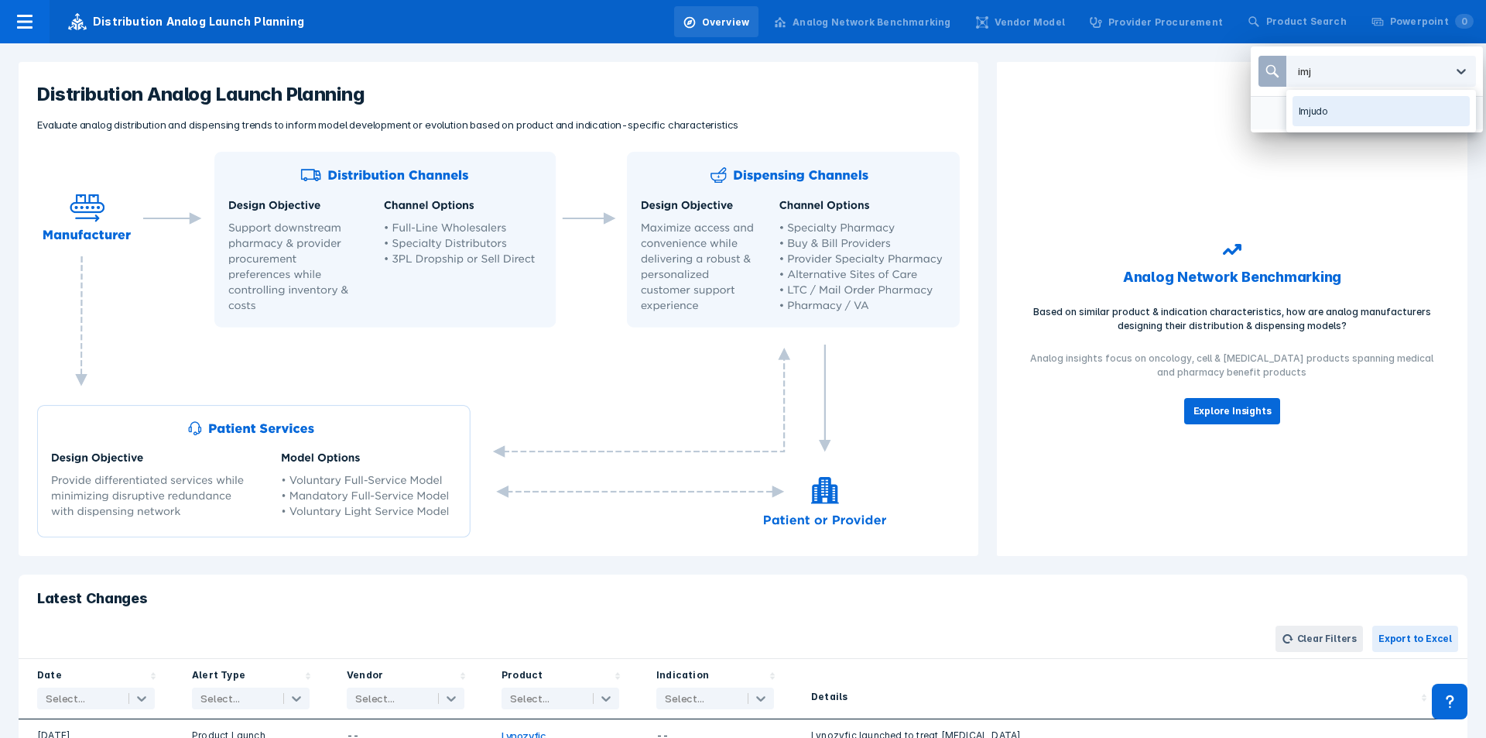
click at [990, 99] on div "Imjudo" at bounding box center [1381, 111] width 177 height 30
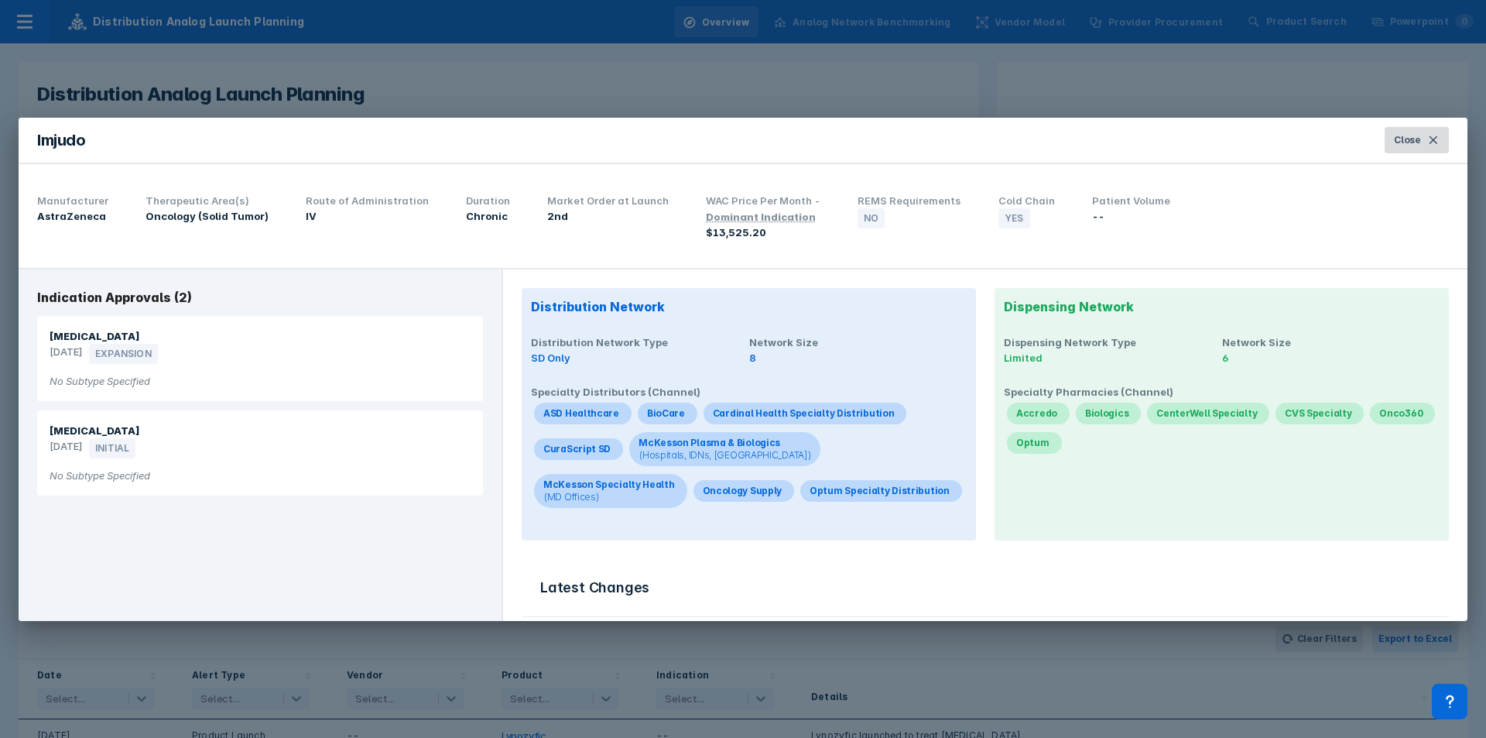
click at [990, 148] on button "Close" at bounding box center [1417, 140] width 64 height 26
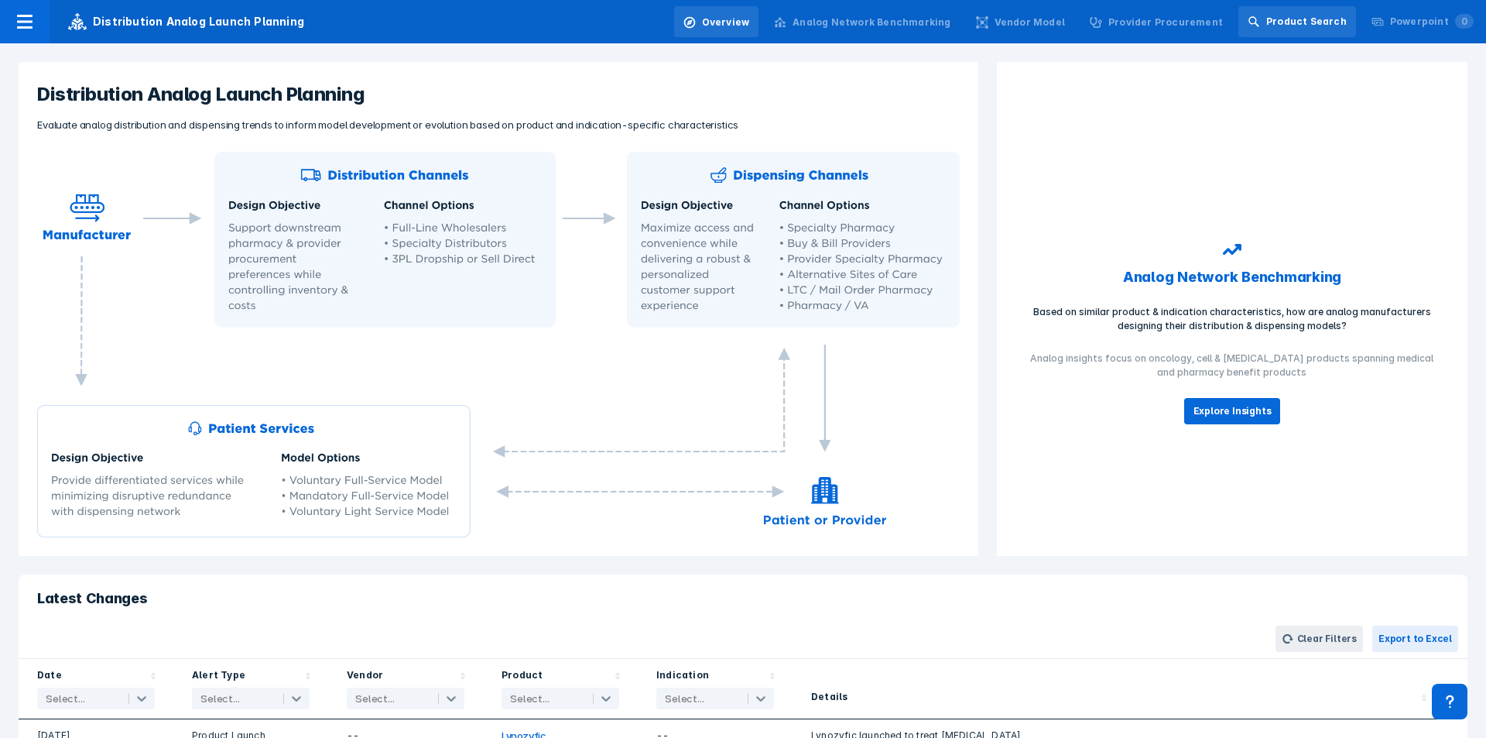
click at [990, 33] on div "Product Search" at bounding box center [1297, 21] width 118 height 31
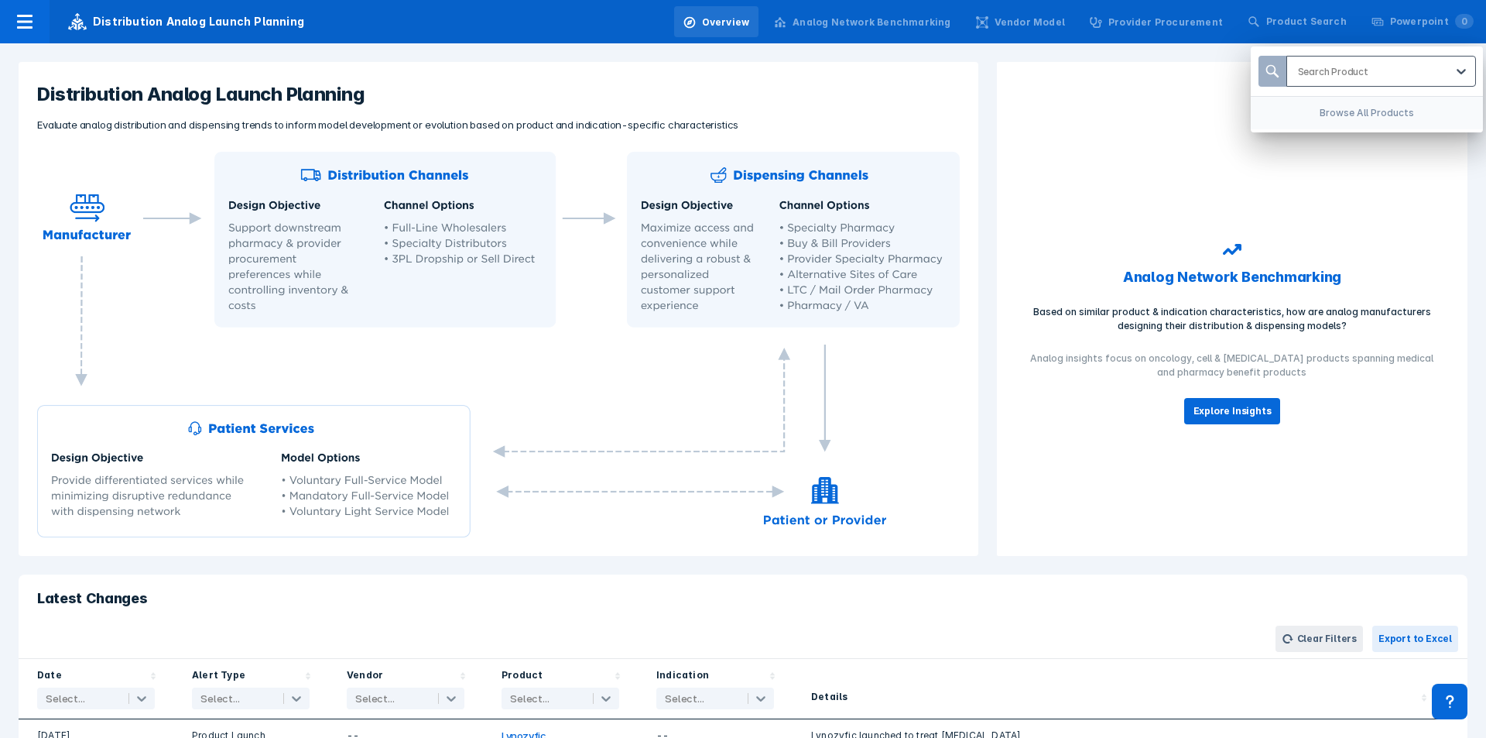
click at [990, 82] on div "Search Product" at bounding box center [1366, 71] width 159 height 29
type input "h"
type input "g"
type input "z"
type input "l"
